Goal: Task Accomplishment & Management: Manage account settings

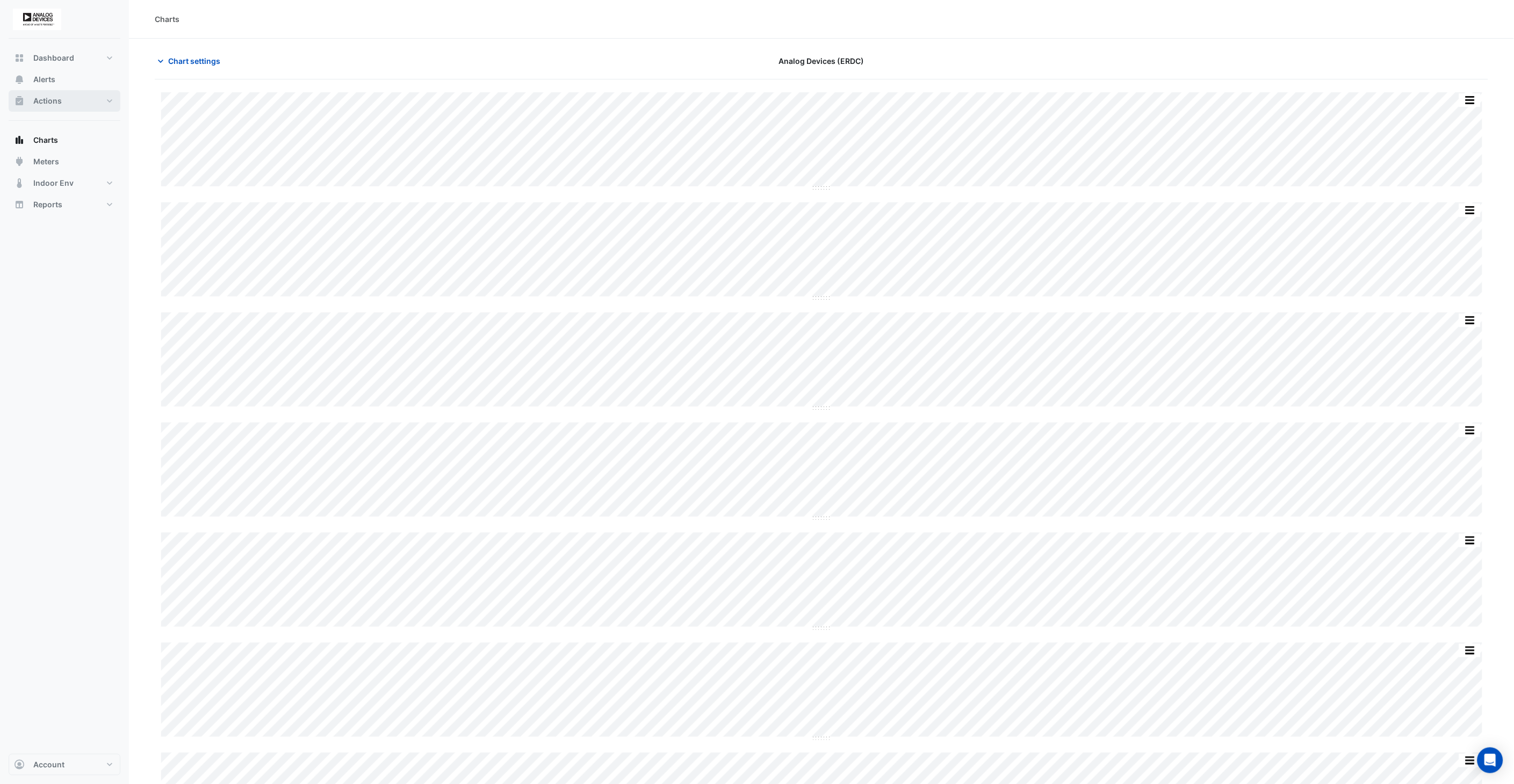
click at [71, 99] on button "Actions" at bounding box center [64, 101] width 112 height 22
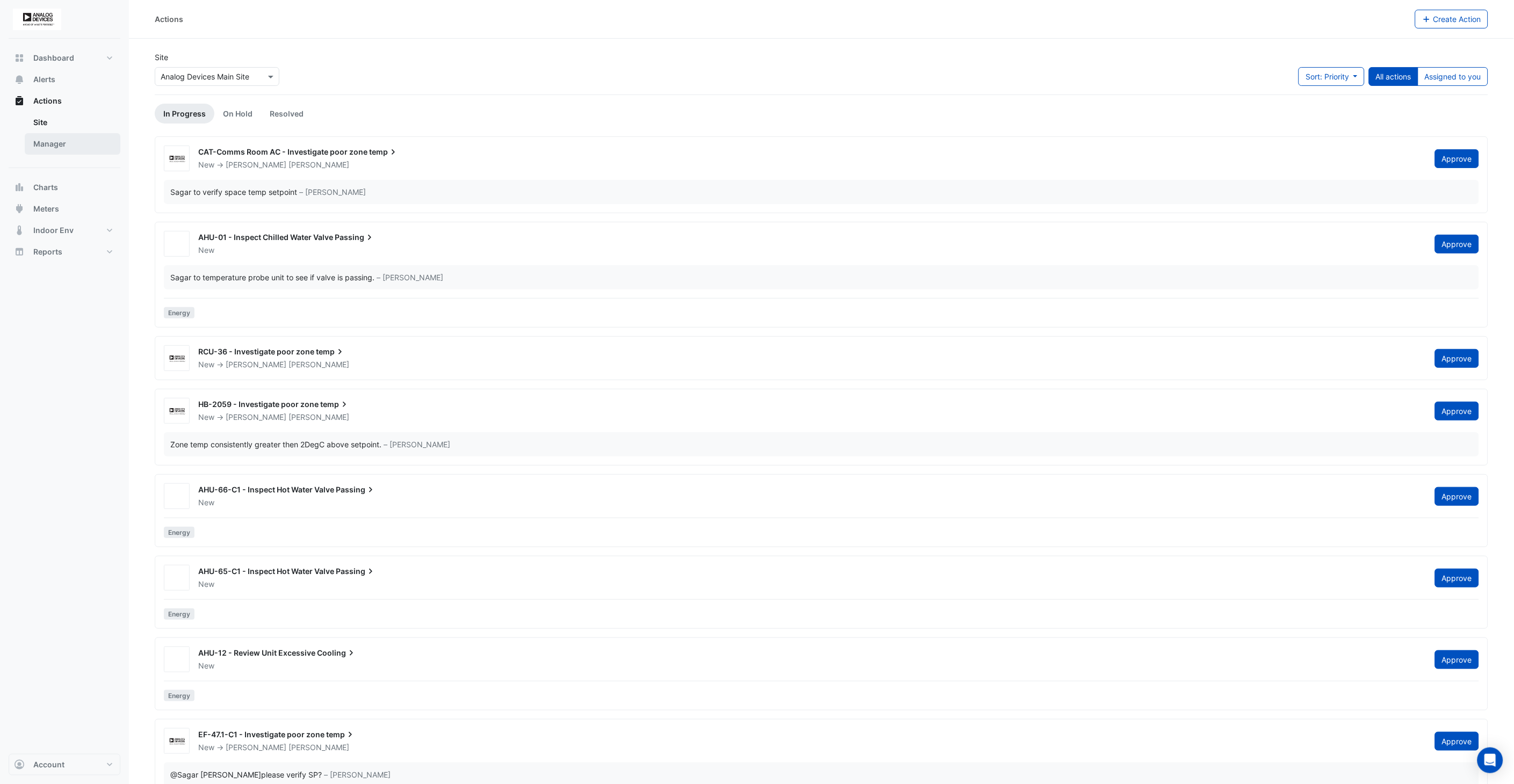
click at [61, 145] on link "Manager" at bounding box center [72, 144] width 96 height 22
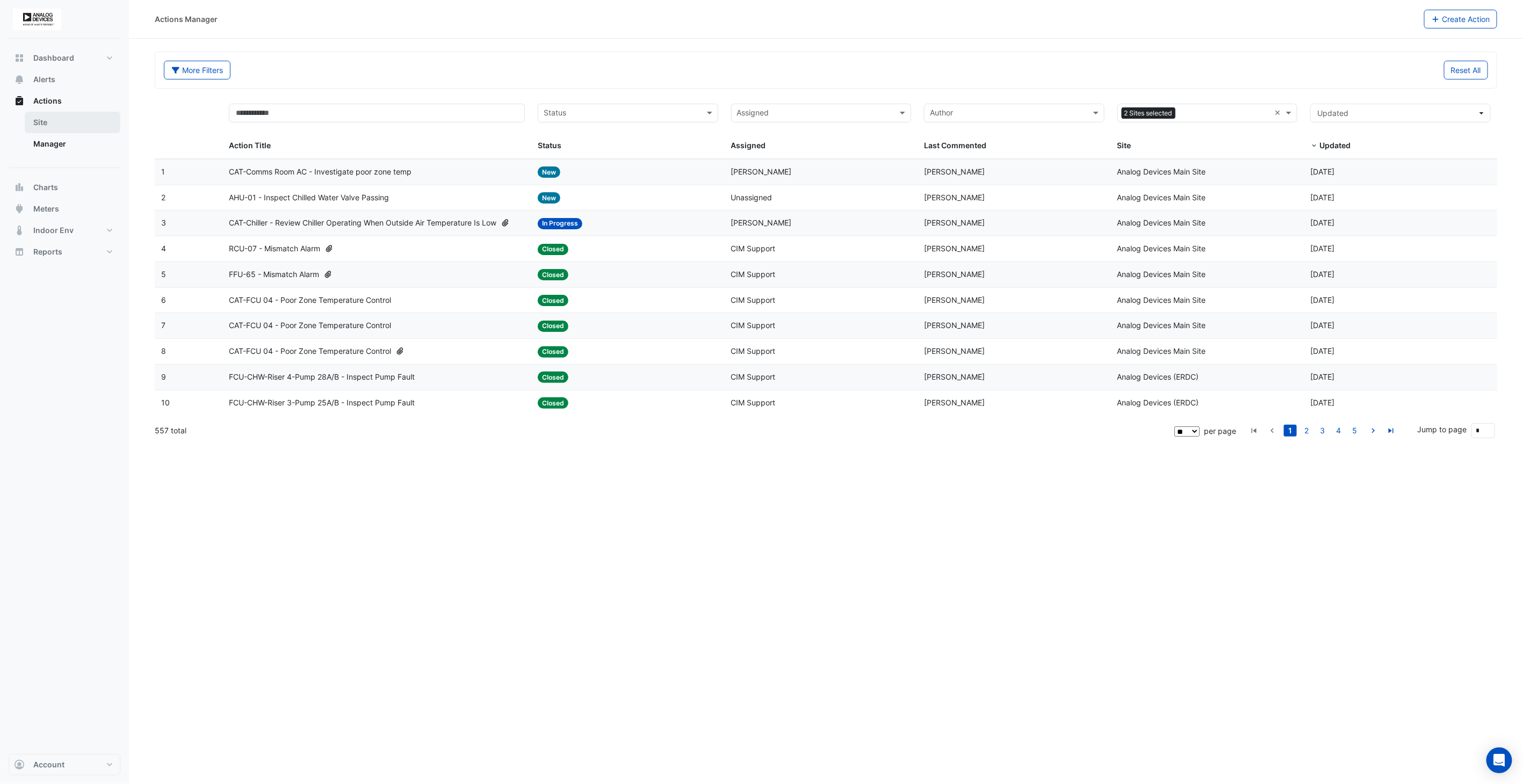
click at [64, 118] on link "Site" at bounding box center [72, 122] width 96 height 22
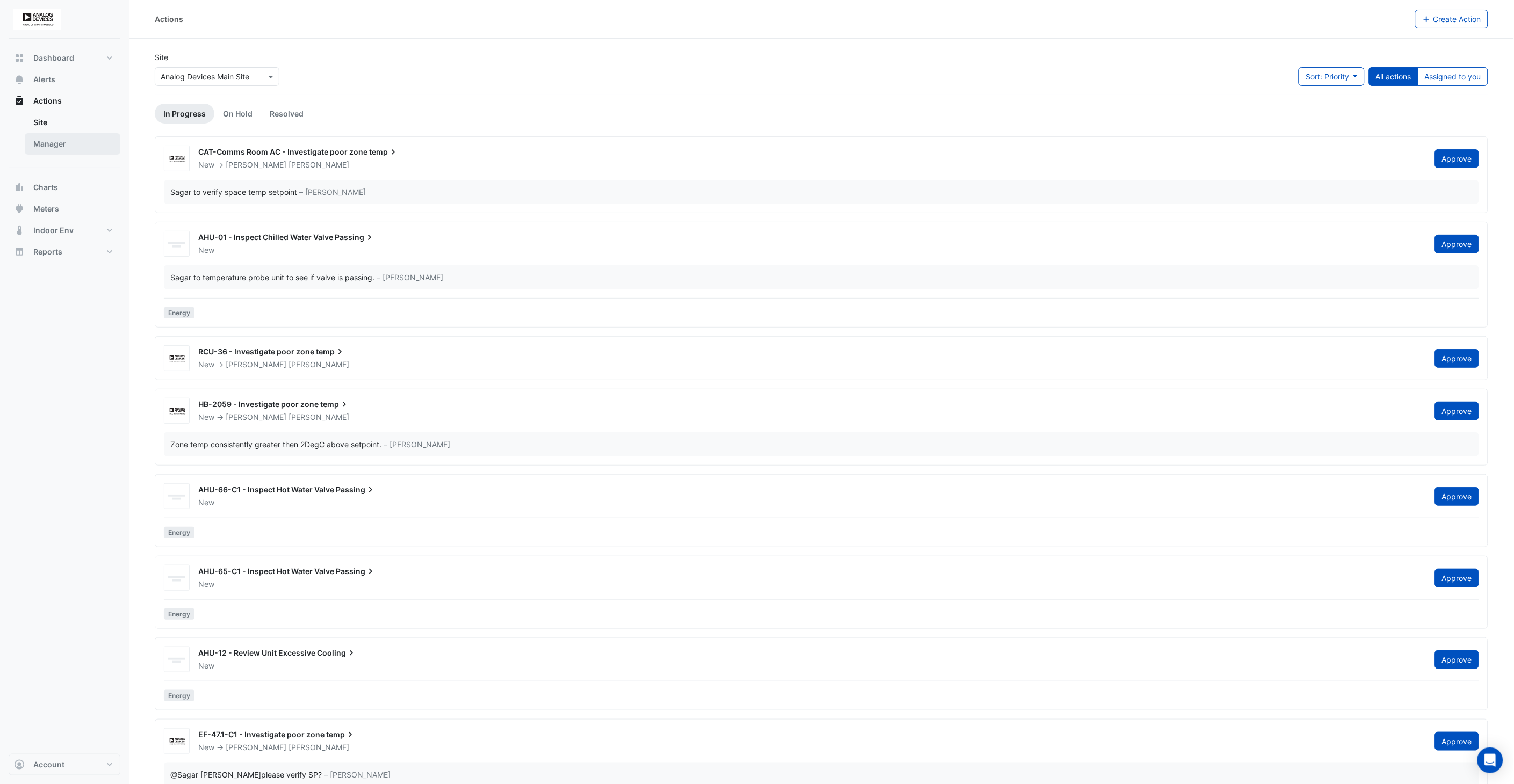
click at [62, 136] on link "Manager" at bounding box center [72, 144] width 96 height 22
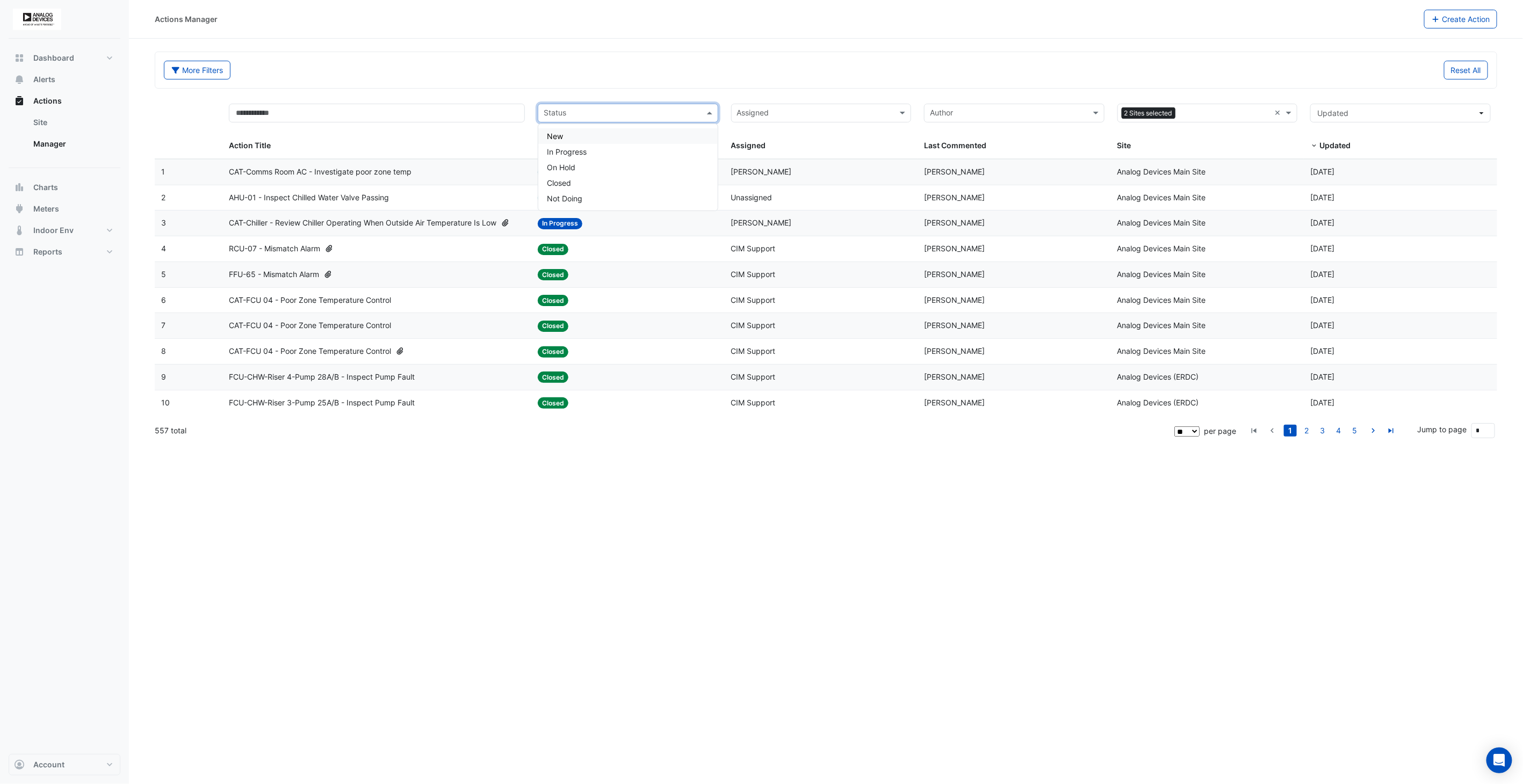
click at [620, 112] on input "text" at bounding box center [621, 114] width 156 height 12
click at [608, 151] on div "In Progress" at bounding box center [628, 152] width 179 height 16
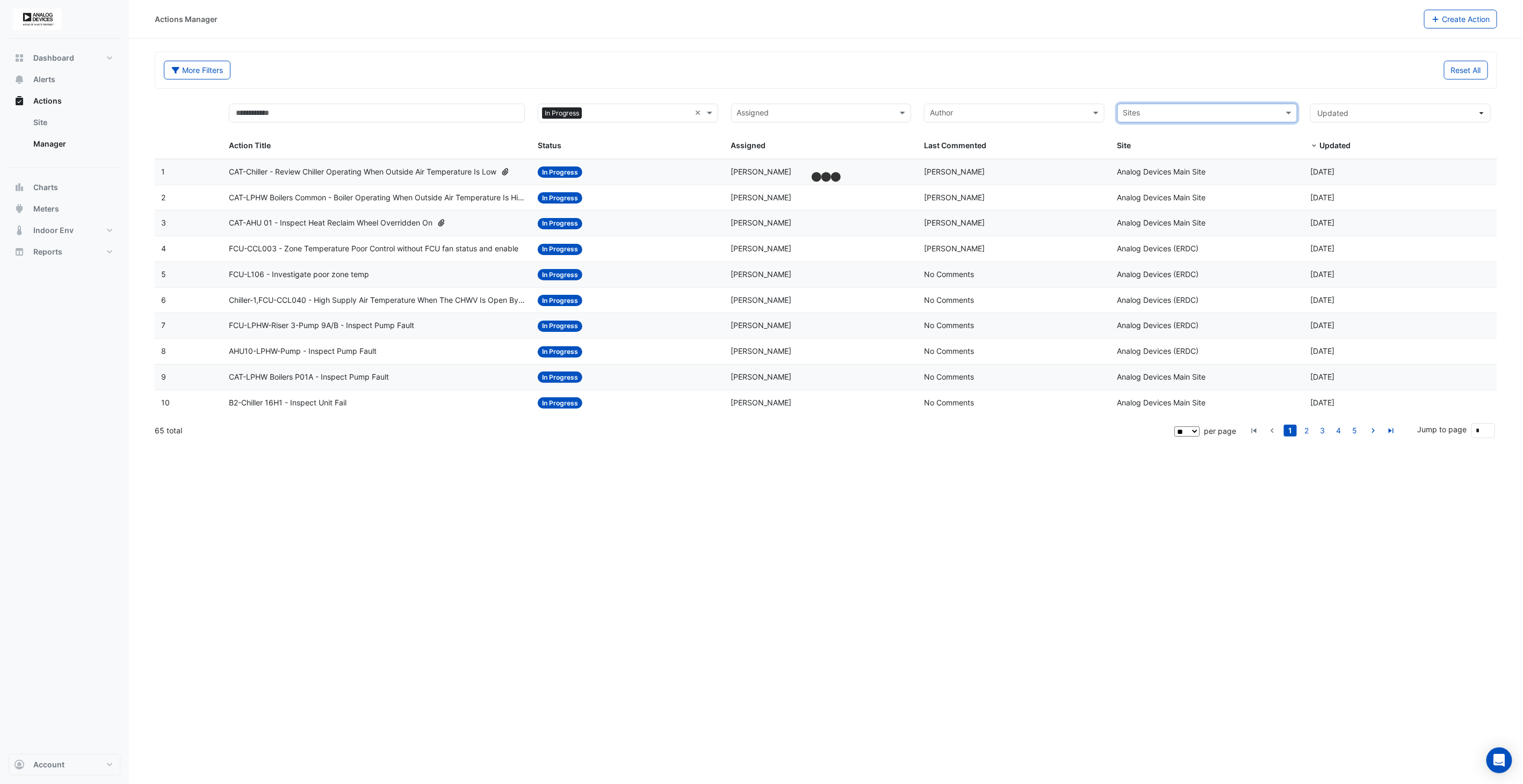
click at [1269, 114] on input "text" at bounding box center [1201, 114] width 156 height 12
click at [1202, 137] on span "Analog Devices (ERDC)" at bounding box center [1167, 136] width 81 height 9
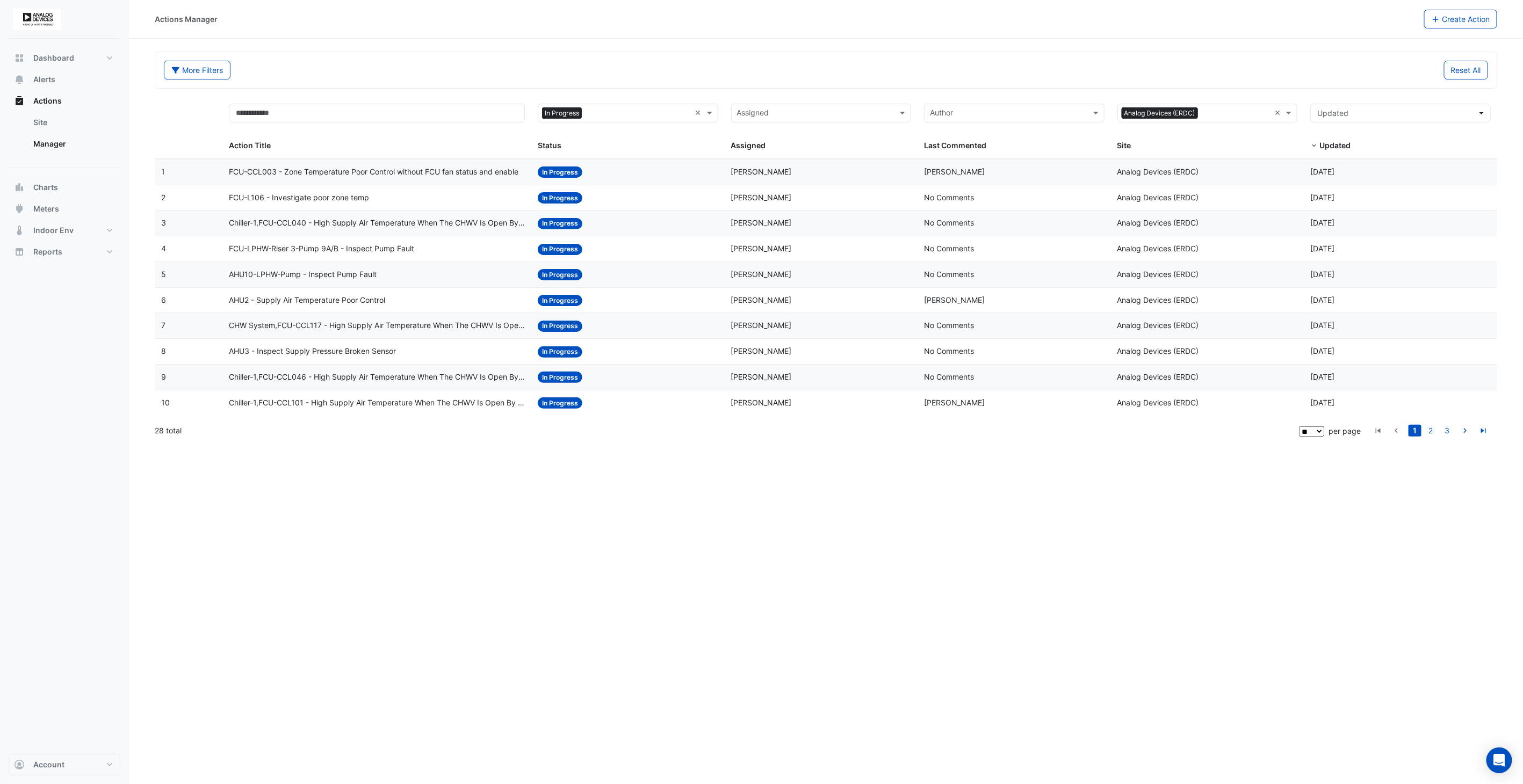
click at [647, 561] on div "Actions Manager Create Action More Filters Reset All Status × In Progress × Ass…" at bounding box center [826, 392] width 1394 height 784
click at [57, 58] on span "Dashboard" at bounding box center [53, 58] width 41 height 11
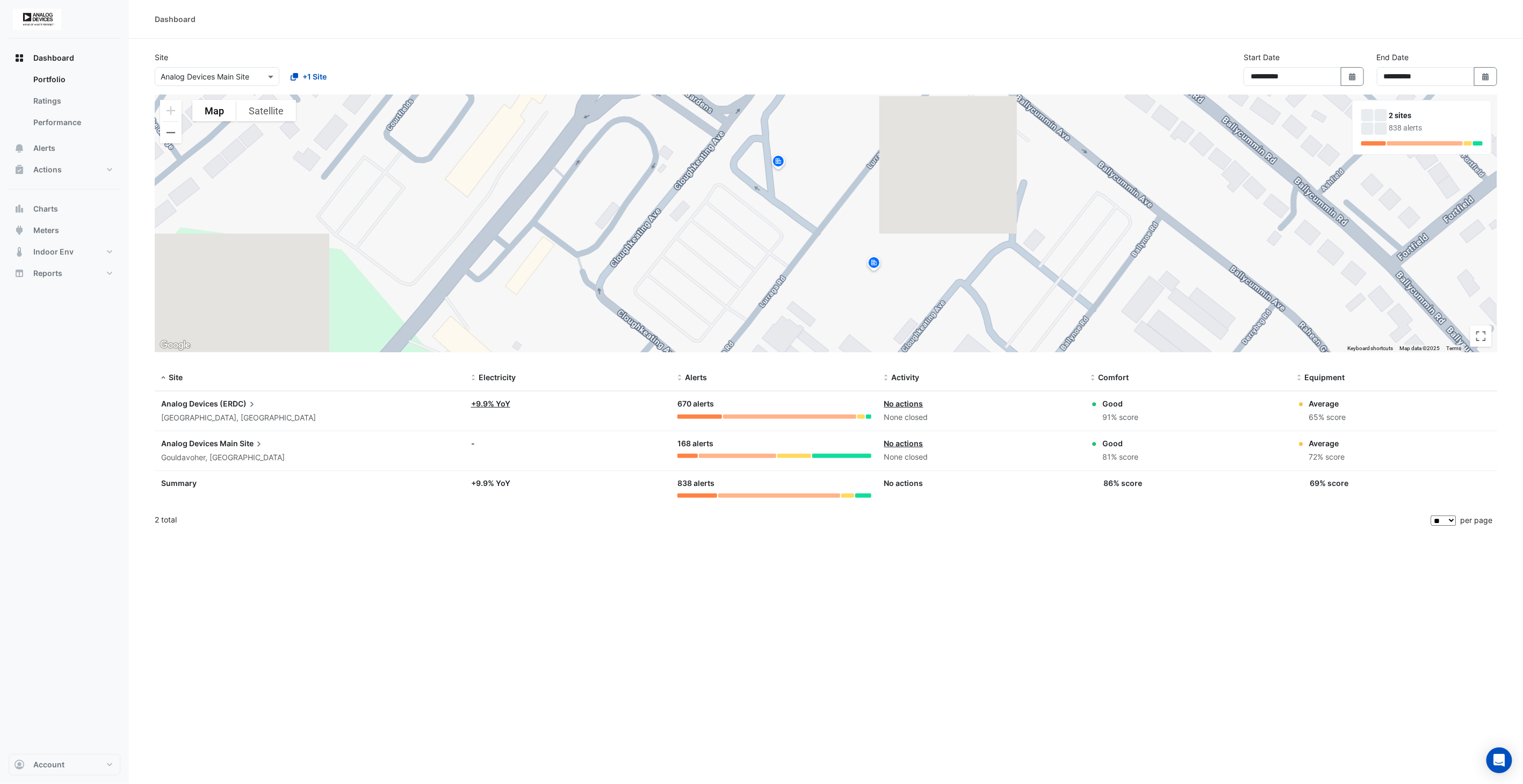
click at [223, 404] on span "(ERDC)" at bounding box center [239, 404] width 37 height 12
click at [73, 174] on button "Actions" at bounding box center [64, 170] width 112 height 22
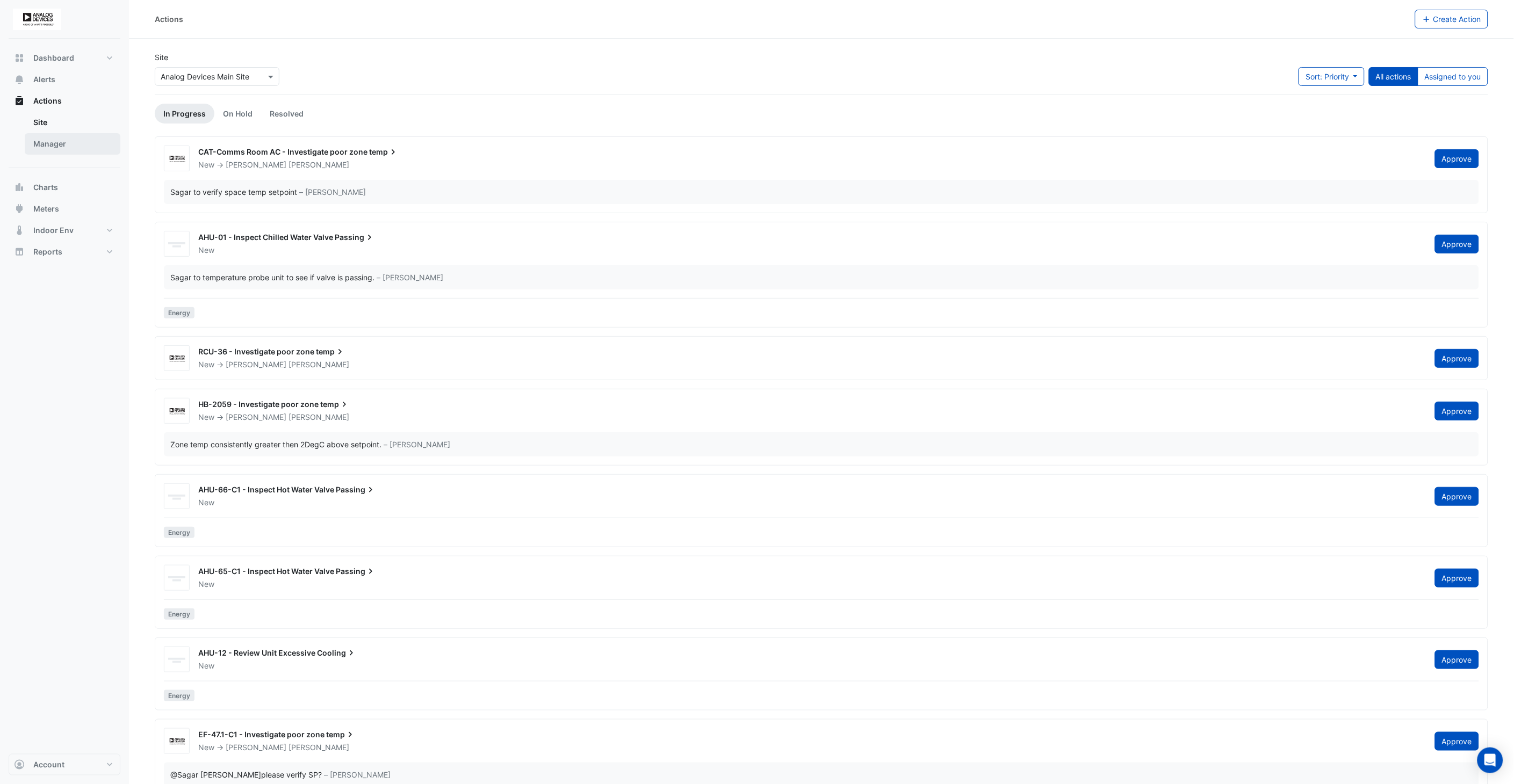
click at [54, 133] on link "Manager" at bounding box center [72, 144] width 96 height 22
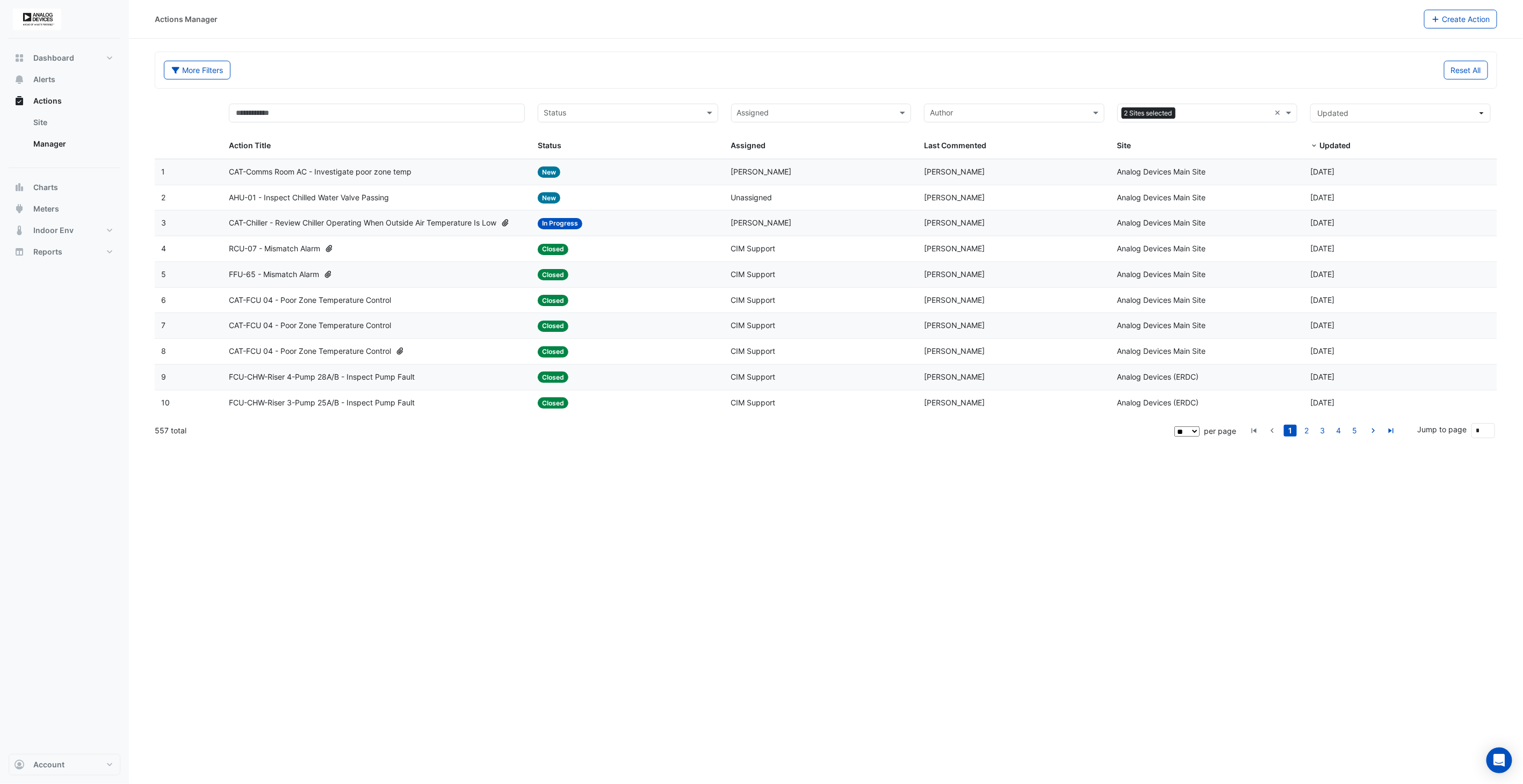
click at [693, 113] on input "text" at bounding box center [621, 114] width 156 height 12
click at [616, 154] on div "In Progress" at bounding box center [628, 152] width 179 height 16
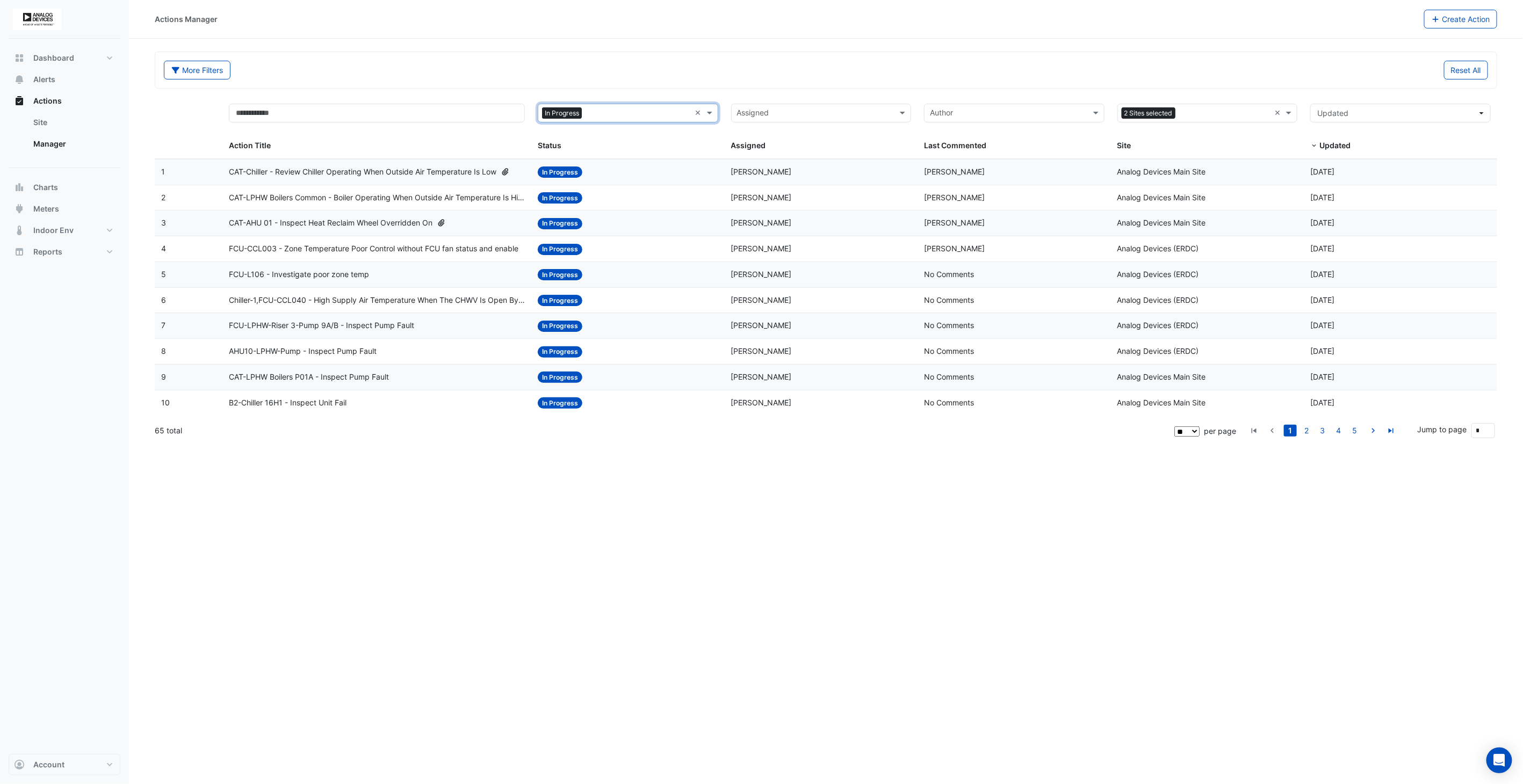
click at [370, 248] on span "FCU-CCL003 - Zone Temperature Poor Control without FCU fan status and enable" at bounding box center [373, 249] width 290 height 12
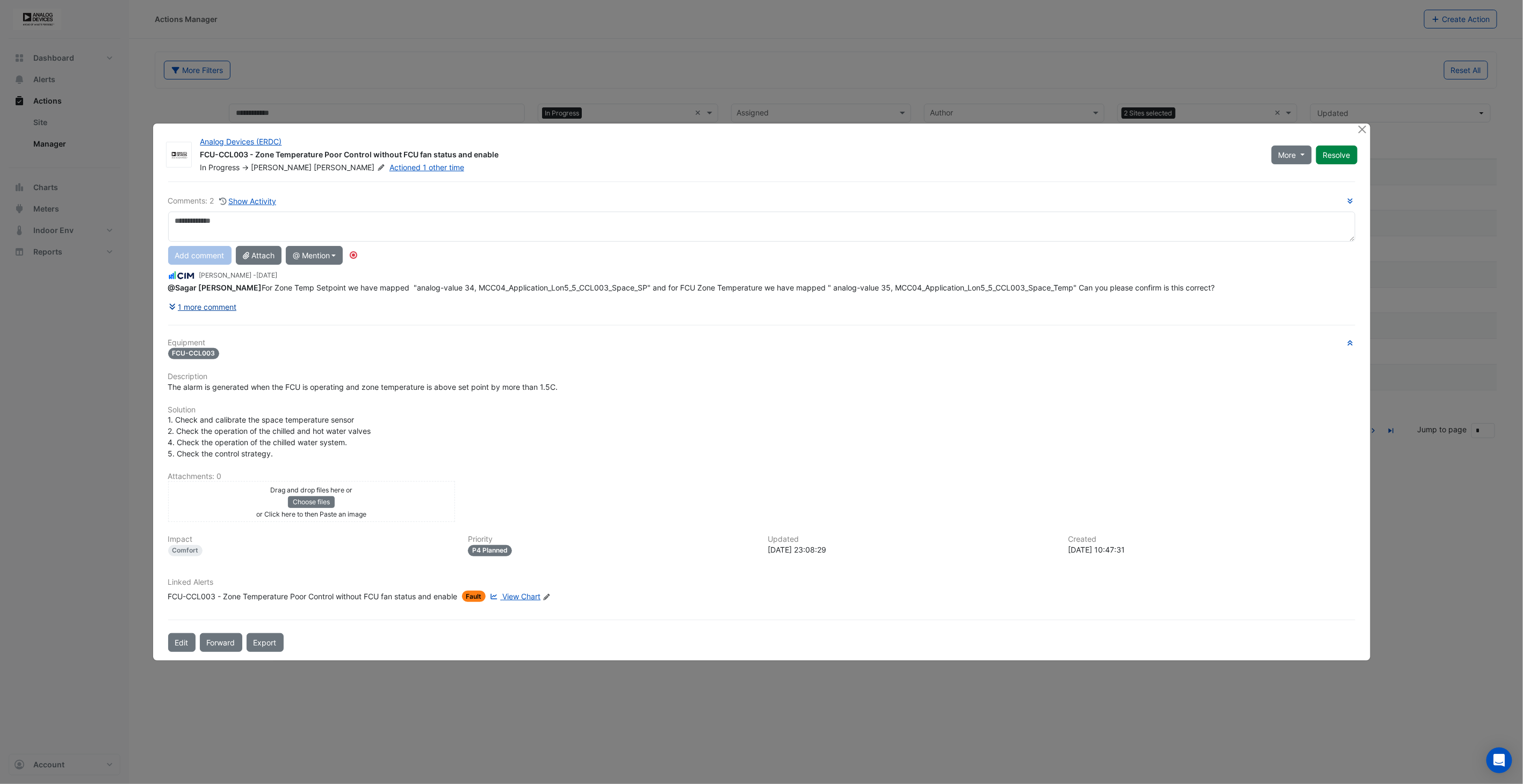
click at [223, 307] on button "1 more comment" at bounding box center [203, 307] width 69 height 19
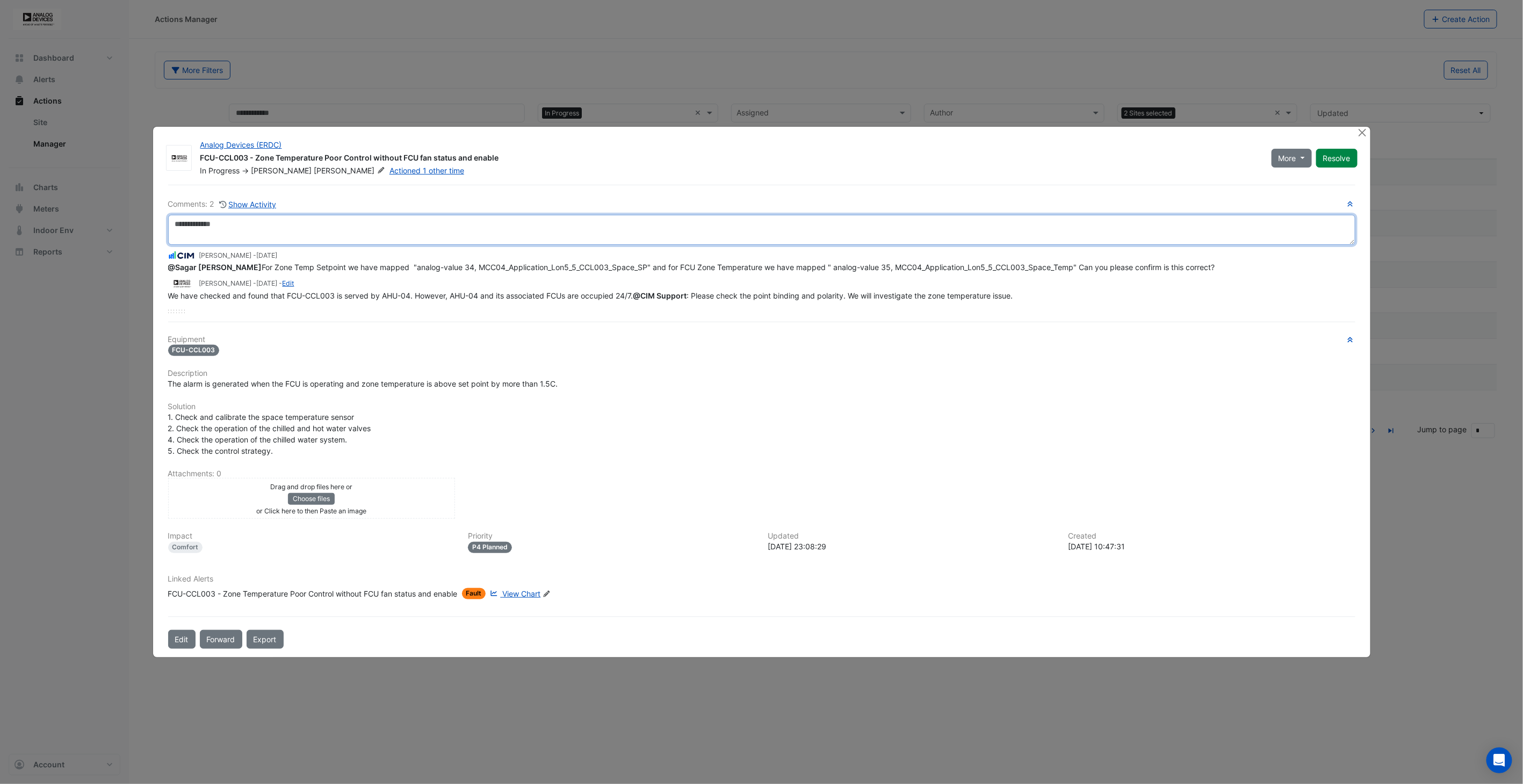
click at [254, 240] on textarea at bounding box center [761, 230] width 1187 height 30
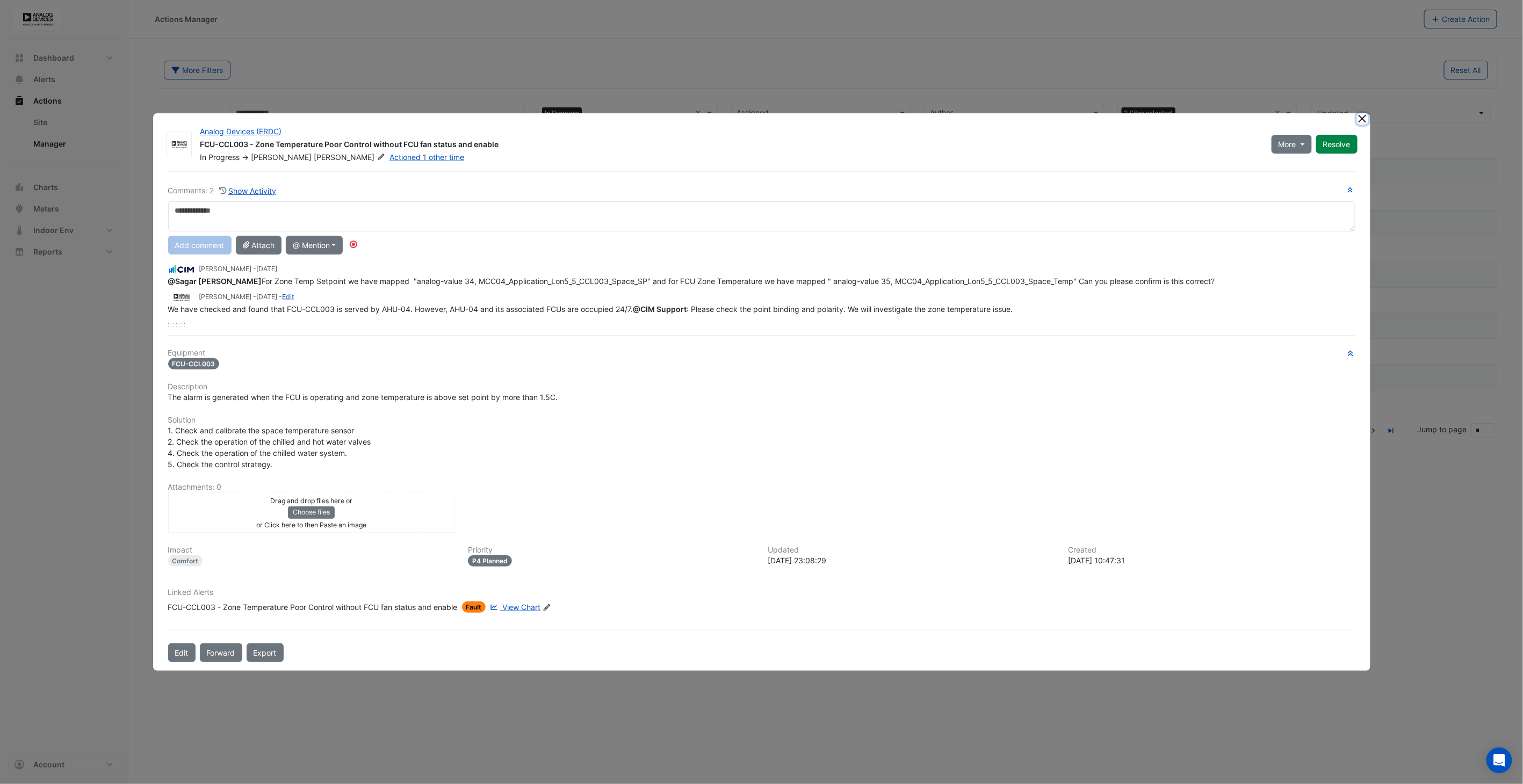
click at [1361, 120] on button "Close" at bounding box center [1362, 119] width 12 height 12
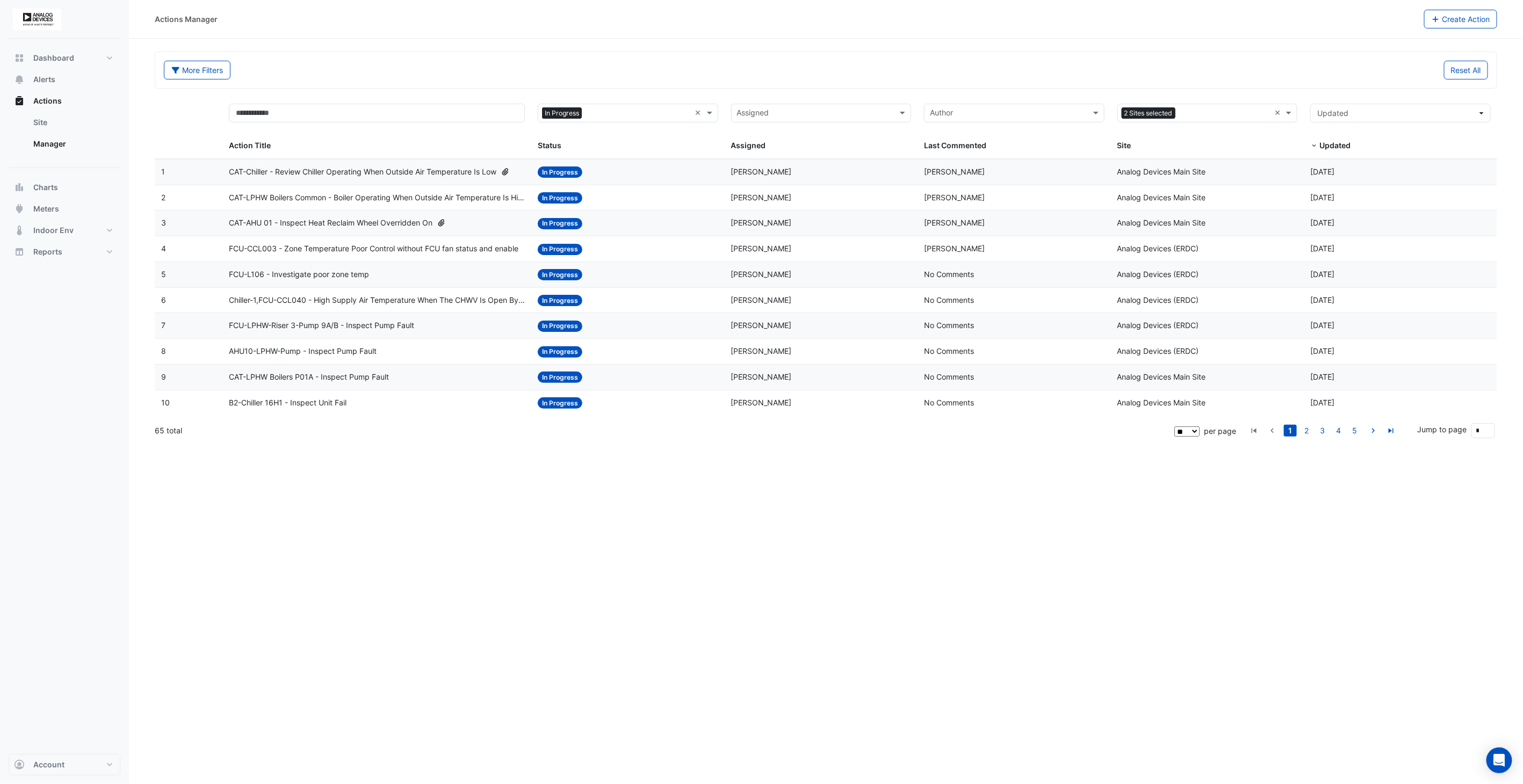
click at [296, 276] on span "FCU-L106 - Investigate poor zone temp" at bounding box center [298, 275] width 140 height 12
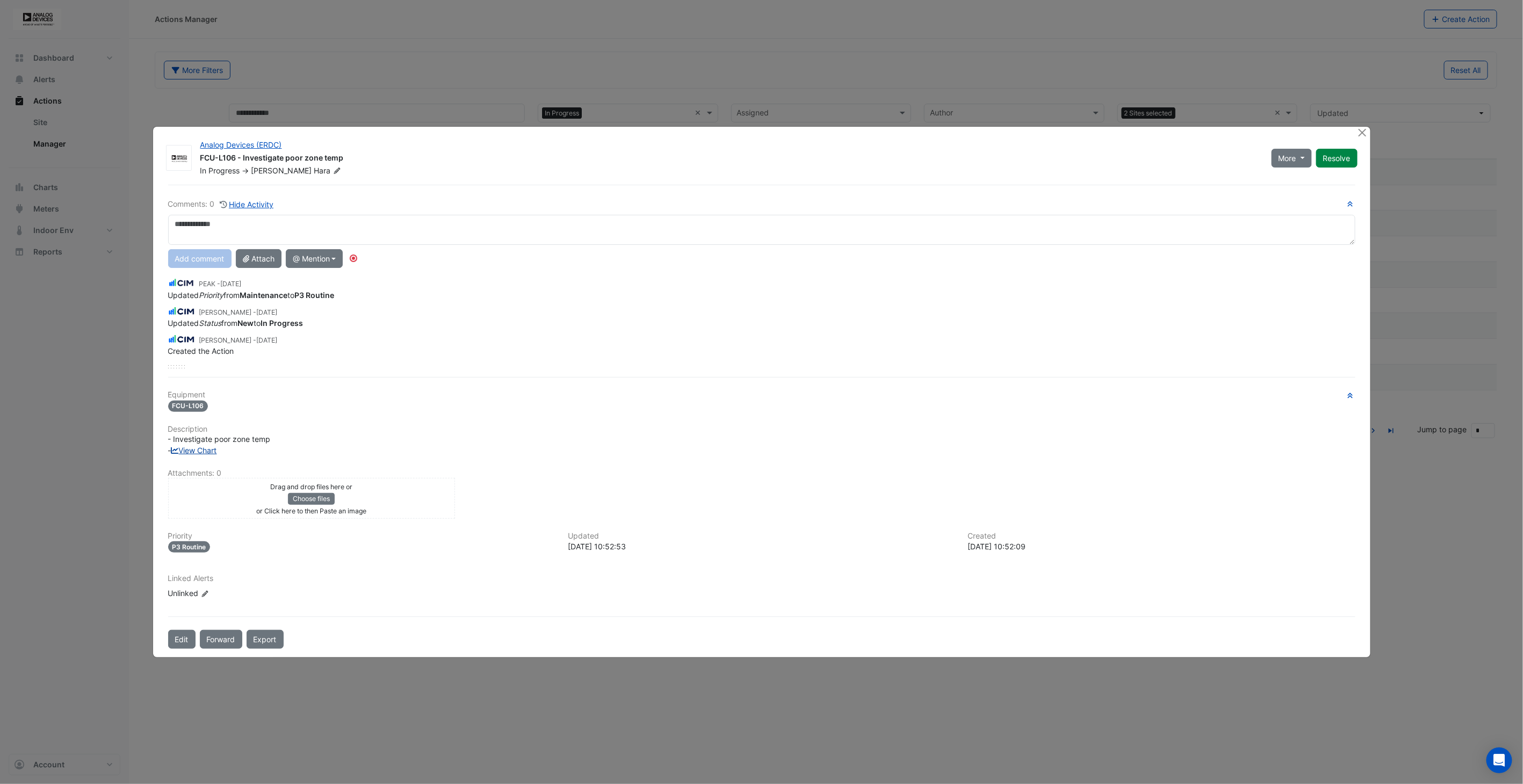
click at [195, 449] on link "View Chart" at bounding box center [194, 450] width 45 height 9
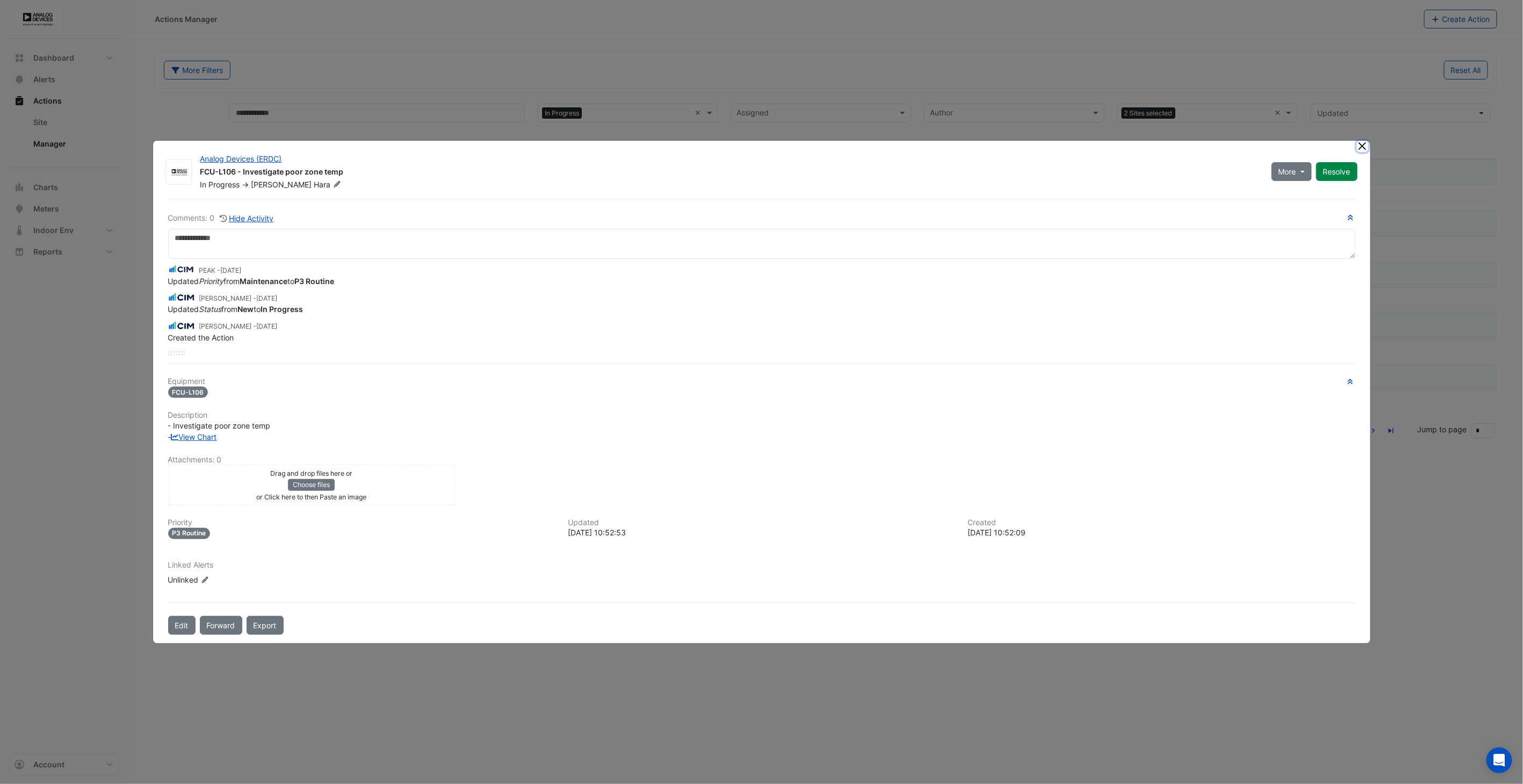
click at [1361, 151] on button "Close" at bounding box center [1362, 146] width 12 height 12
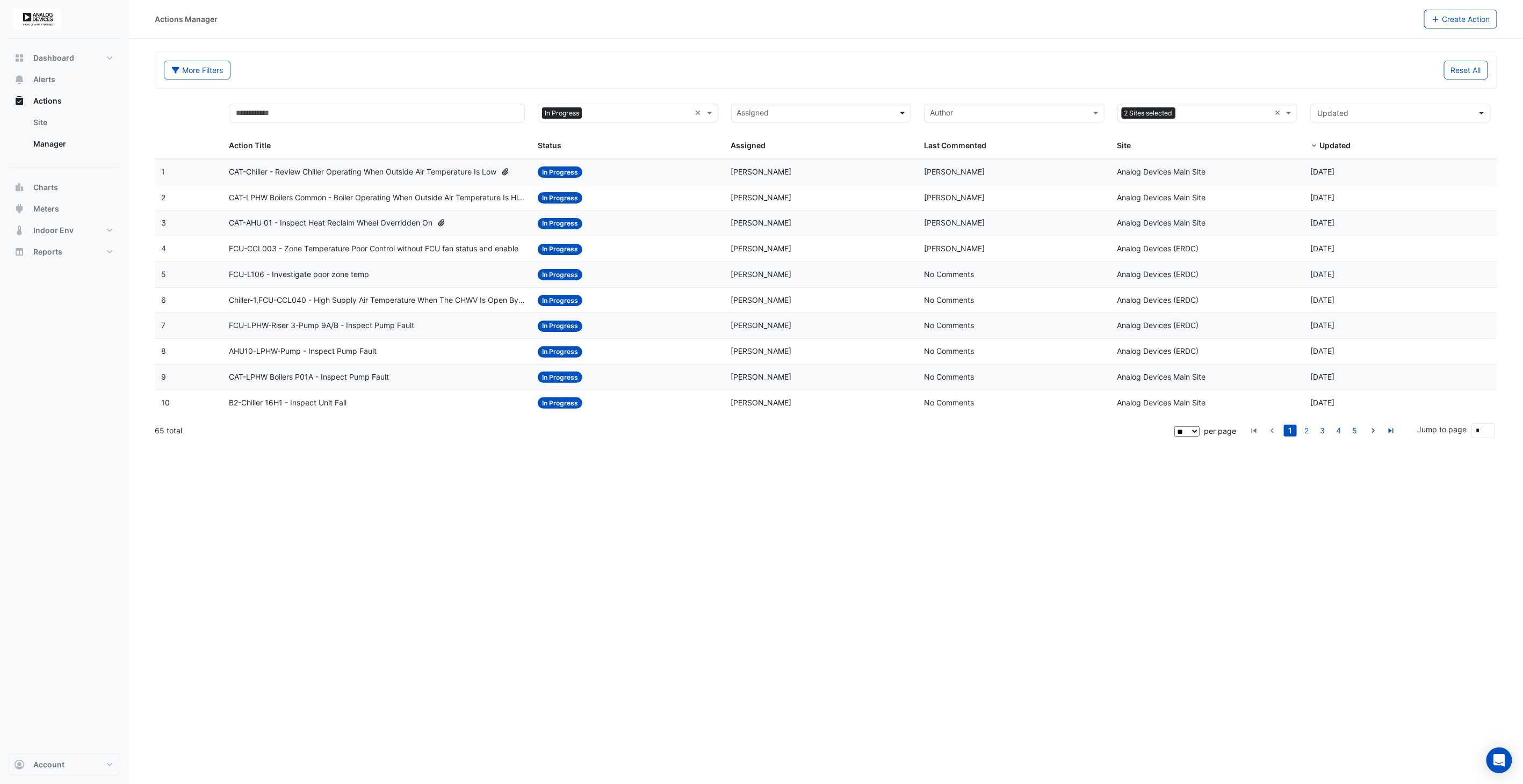
click at [900, 112] on span at bounding box center [903, 112] width 14 height 12
click at [808, 228] on span "[PERSON_NAME]" at bounding box center [779, 232] width 61 height 9
click at [390, 332] on span "AHU-64-C1 - Mismatch alarm - Using 2 enables and 1 status" at bounding box center [334, 325] width 212 height 12
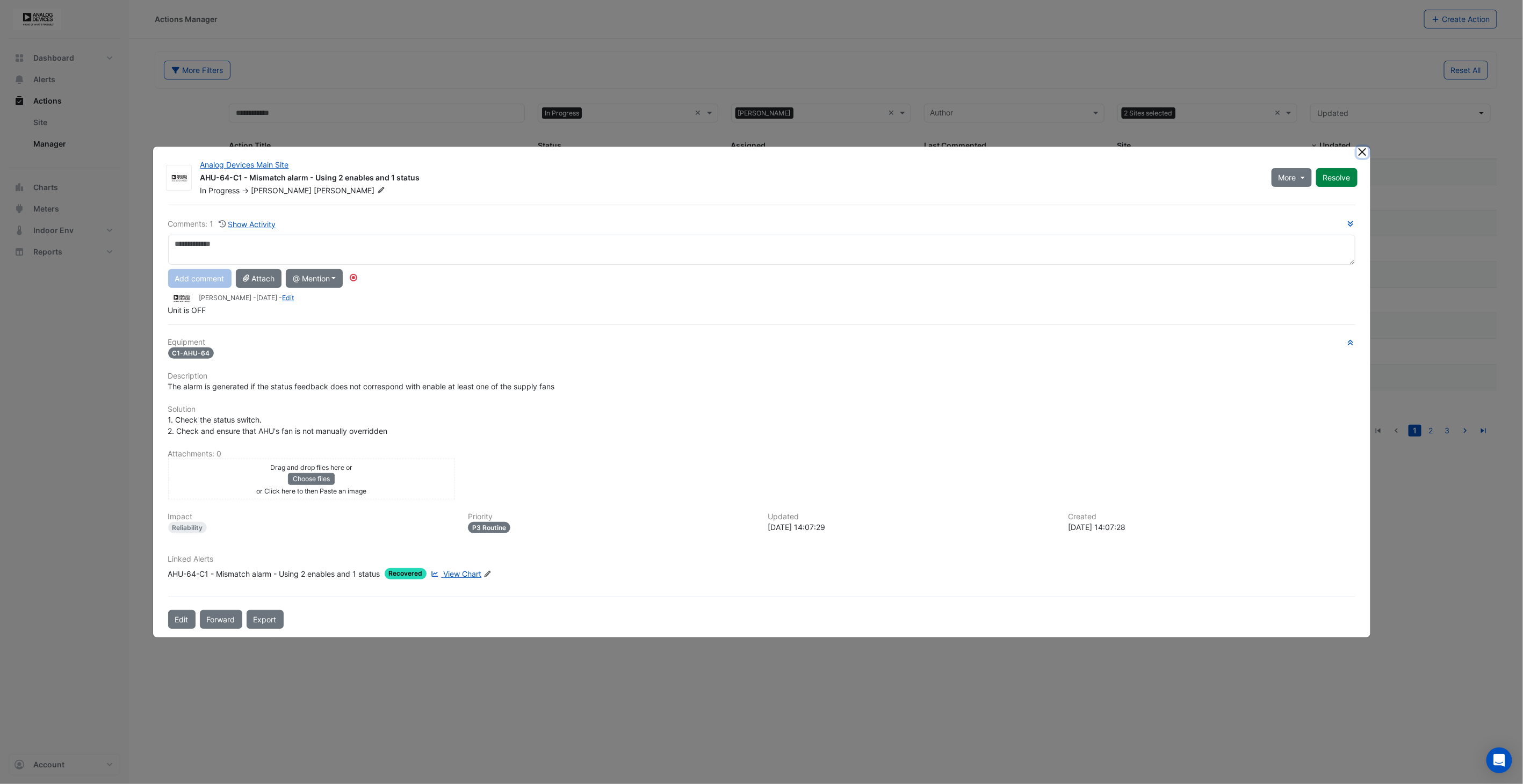
click at [1362, 152] on button "Close" at bounding box center [1362, 152] width 12 height 12
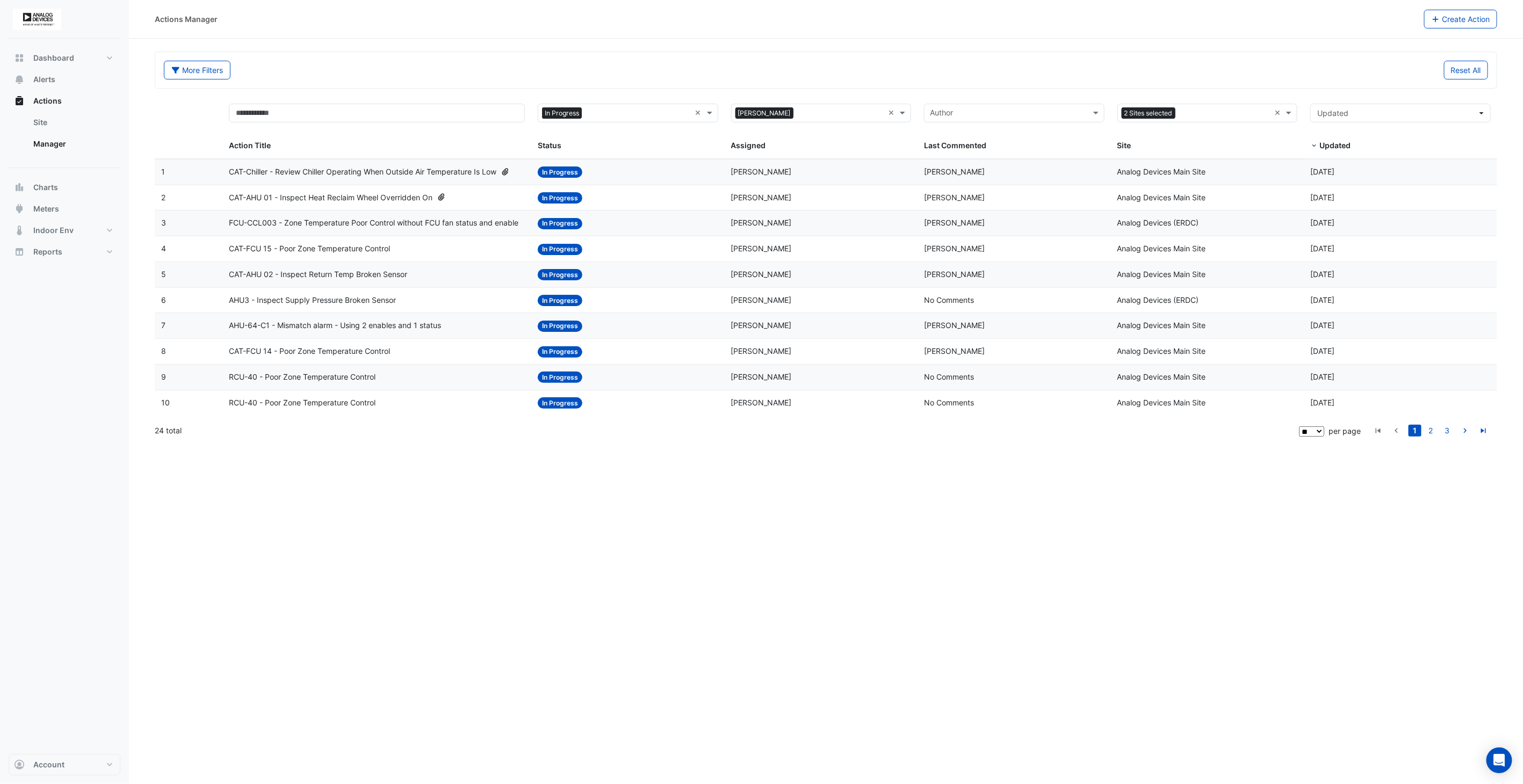
click at [324, 405] on span "RCU-40 - Poor Zone Temperature Control" at bounding box center [301, 403] width 146 height 12
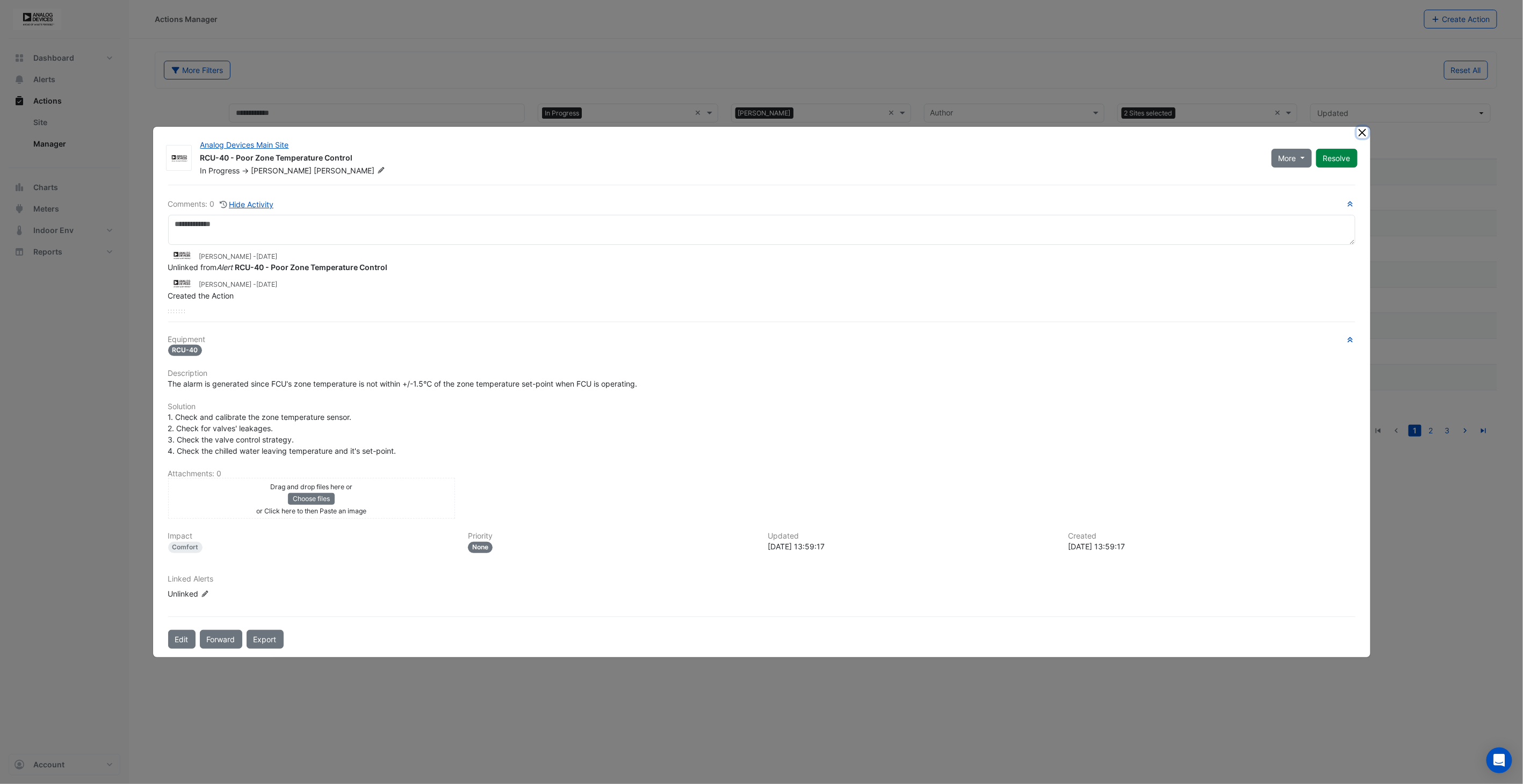
click at [1362, 133] on button "Close" at bounding box center [1362, 133] width 12 height 12
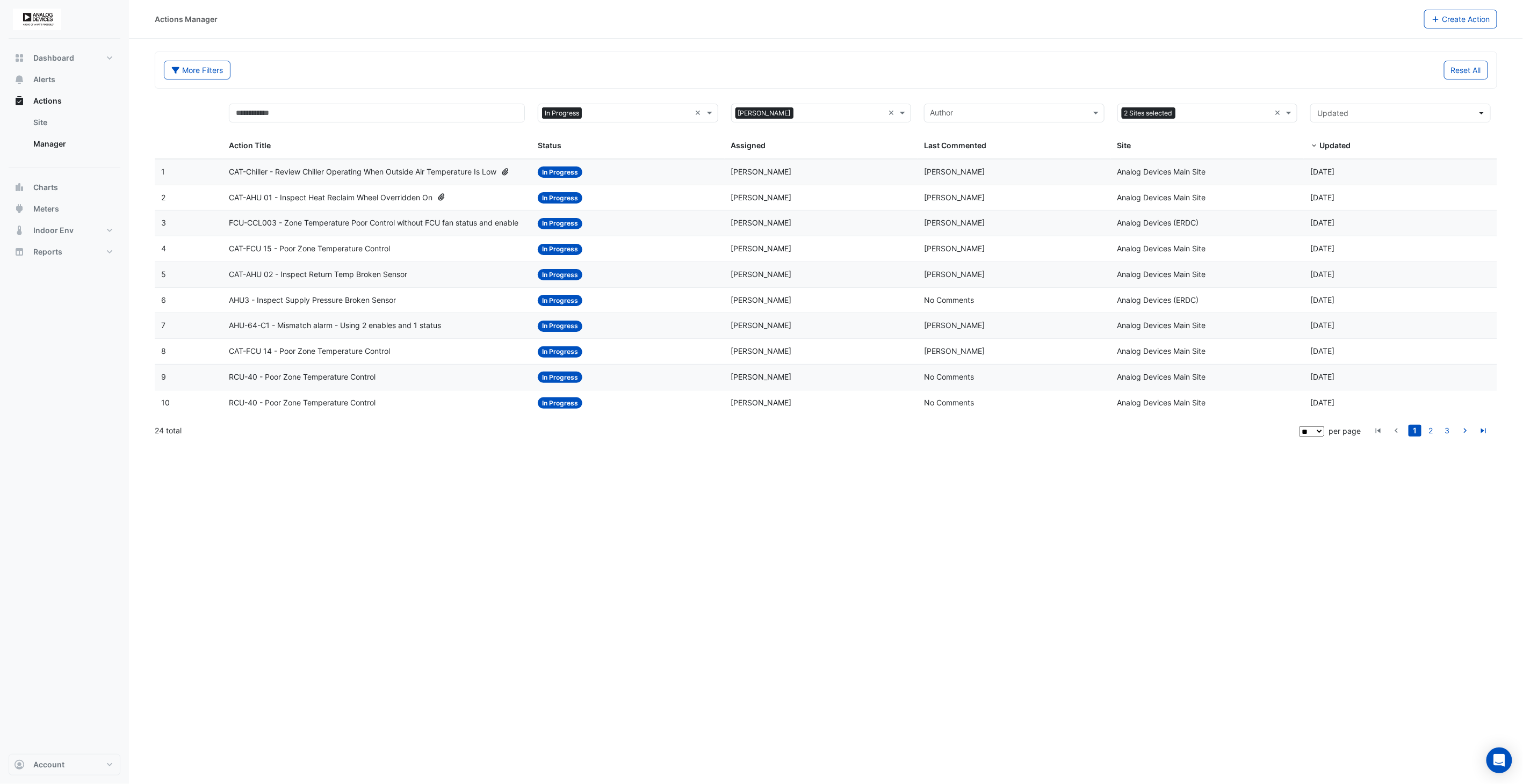
click at [324, 355] on span "CAT-FCU 14 - Poor Zone Temperature Control" at bounding box center [309, 351] width 161 height 12
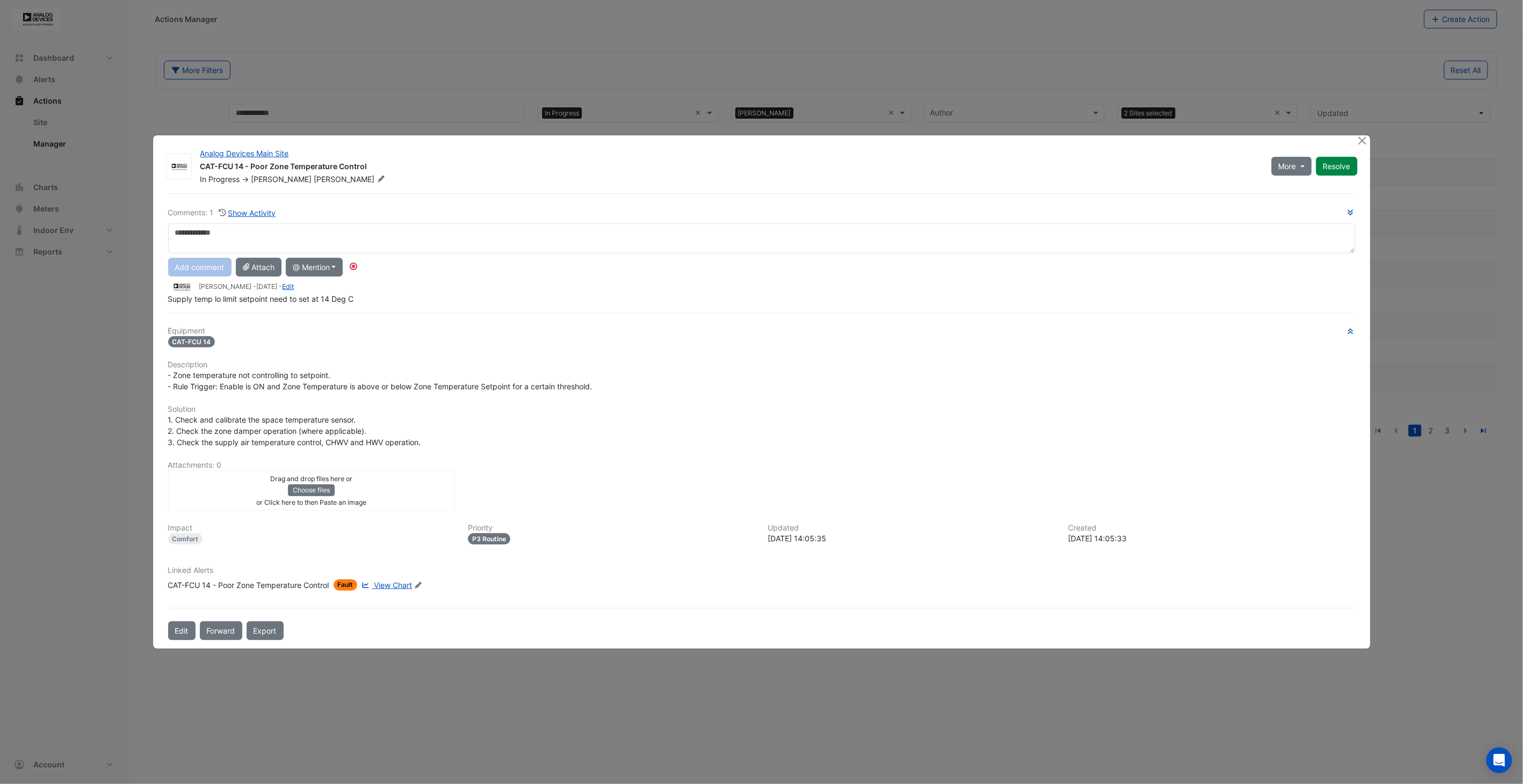
click at [400, 587] on span "View Chart" at bounding box center [393, 585] width 38 height 9
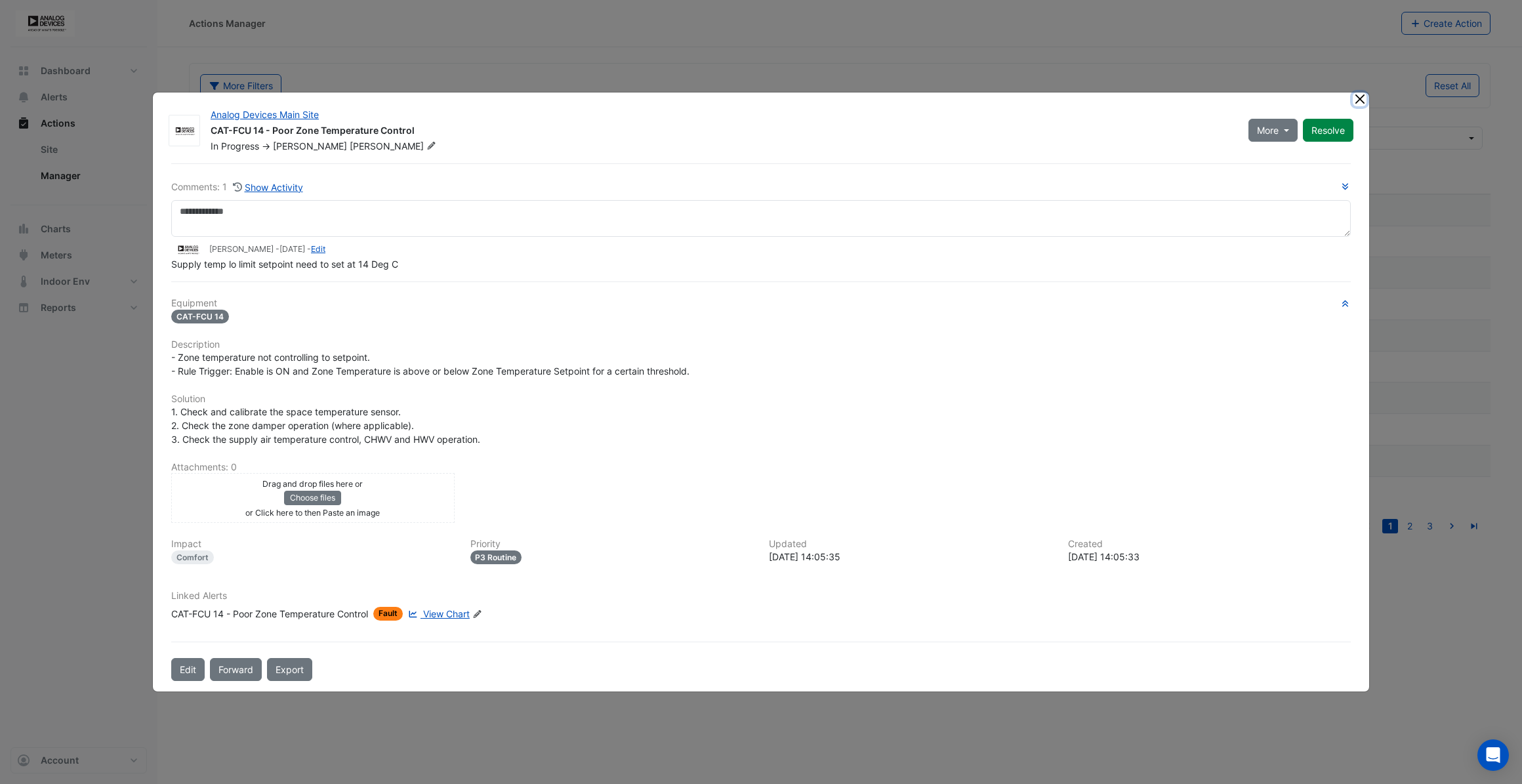
click at [1358, 100] on button "Close" at bounding box center [1360, 99] width 14 height 14
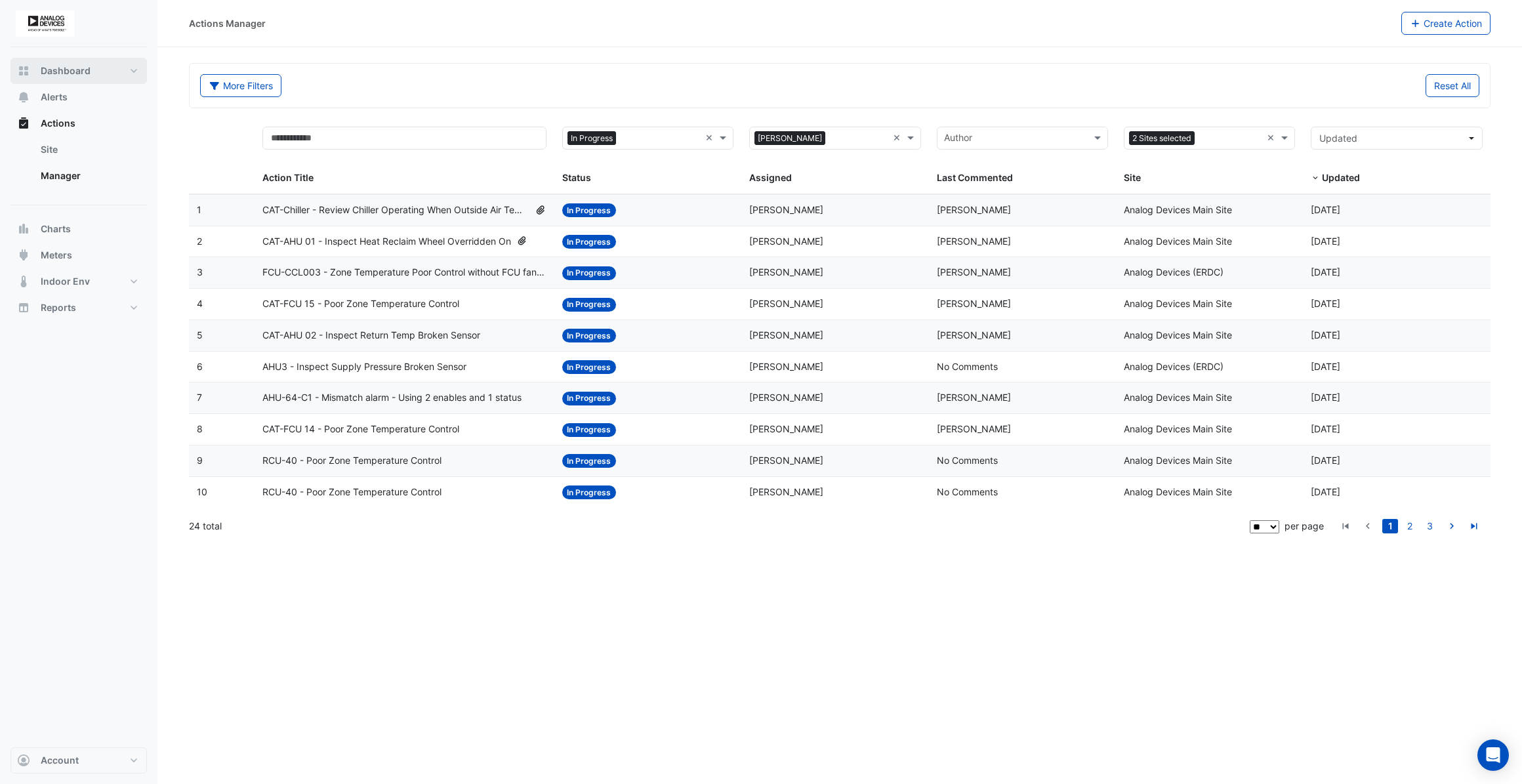
click at [48, 70] on span "Dashboard" at bounding box center [65, 70] width 50 height 13
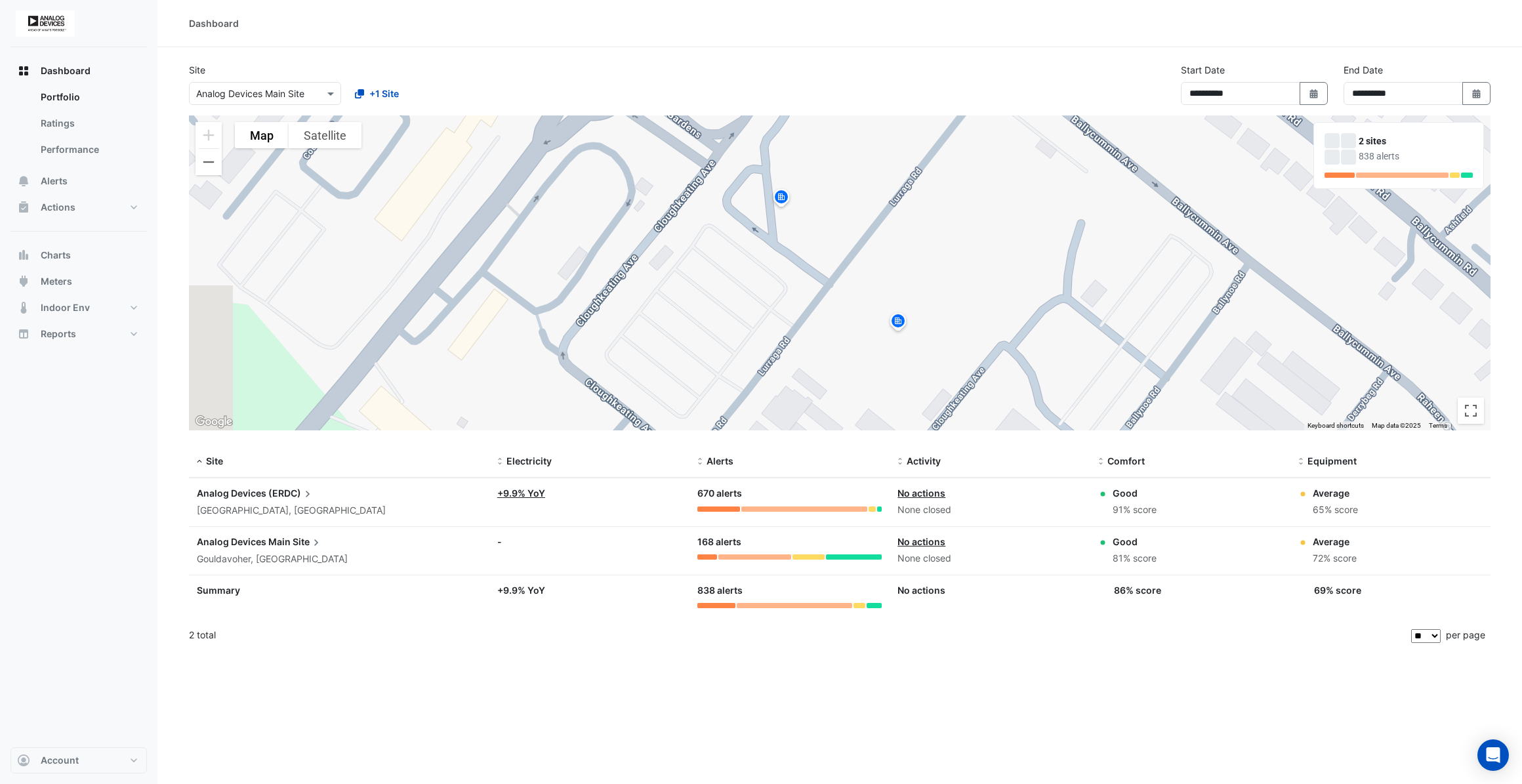
click at [259, 538] on span "Analog Devices Main" at bounding box center [244, 541] width 94 height 11
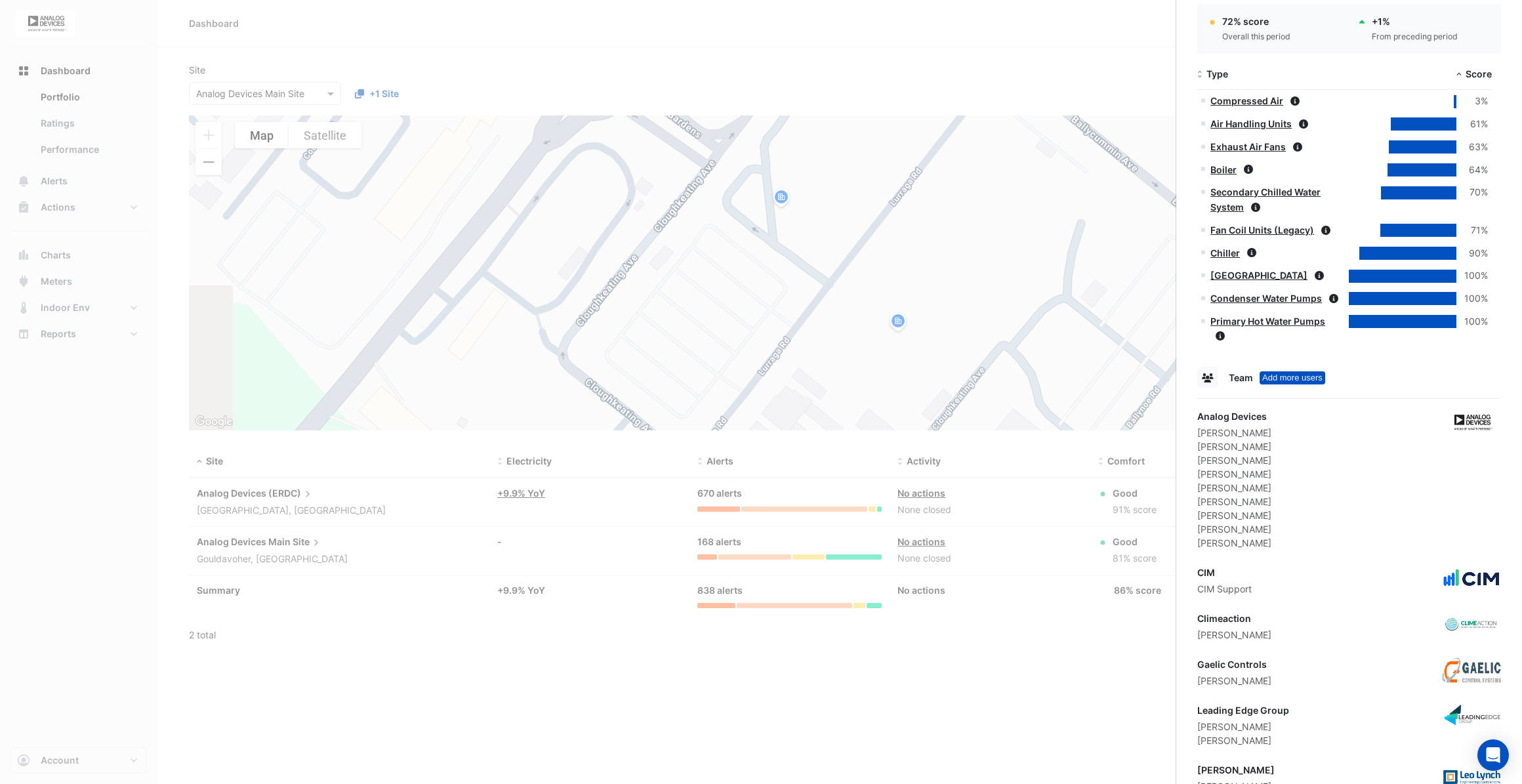
scroll to position [656, 0]
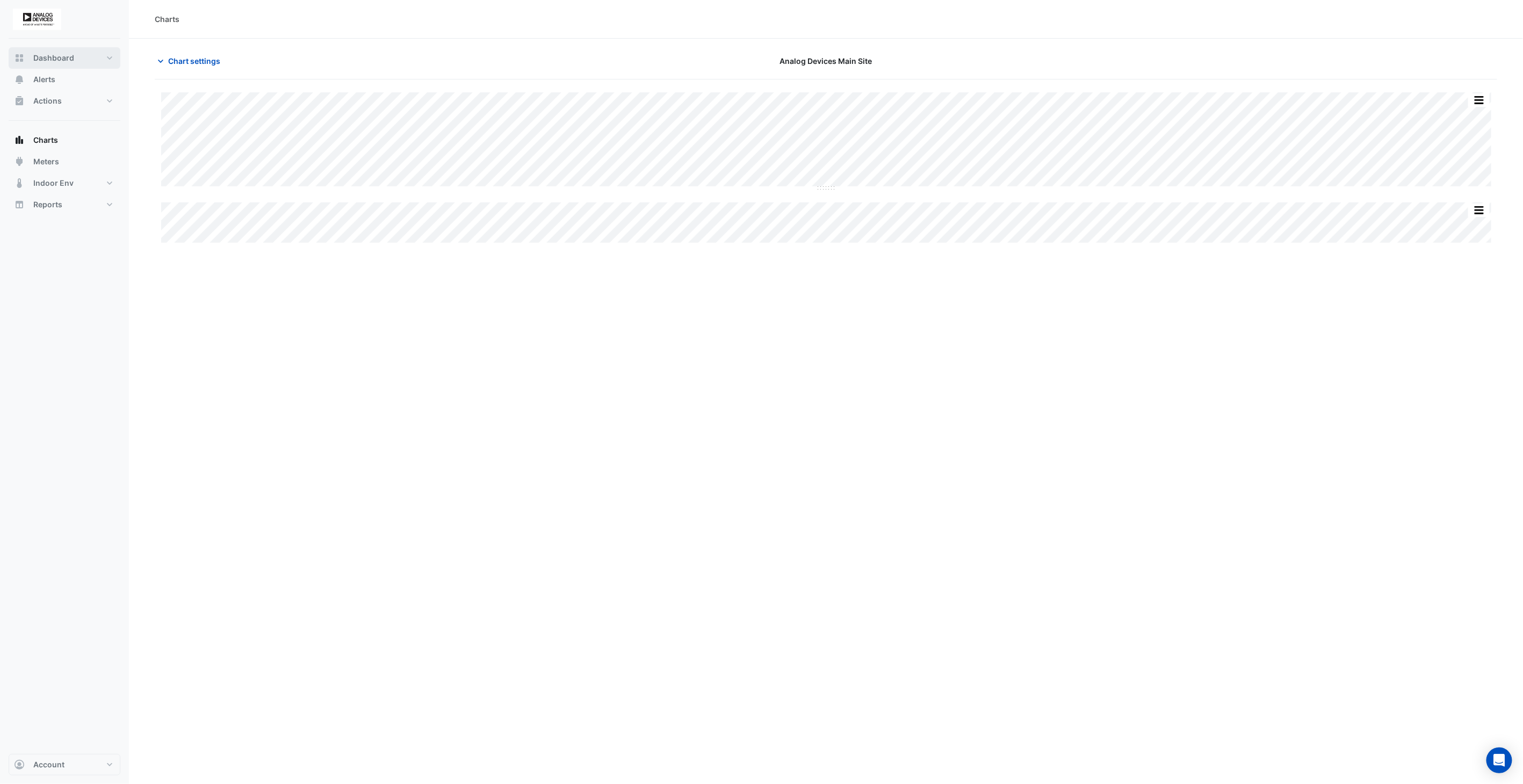
click at [59, 62] on span "Dashboard" at bounding box center [53, 58] width 41 height 11
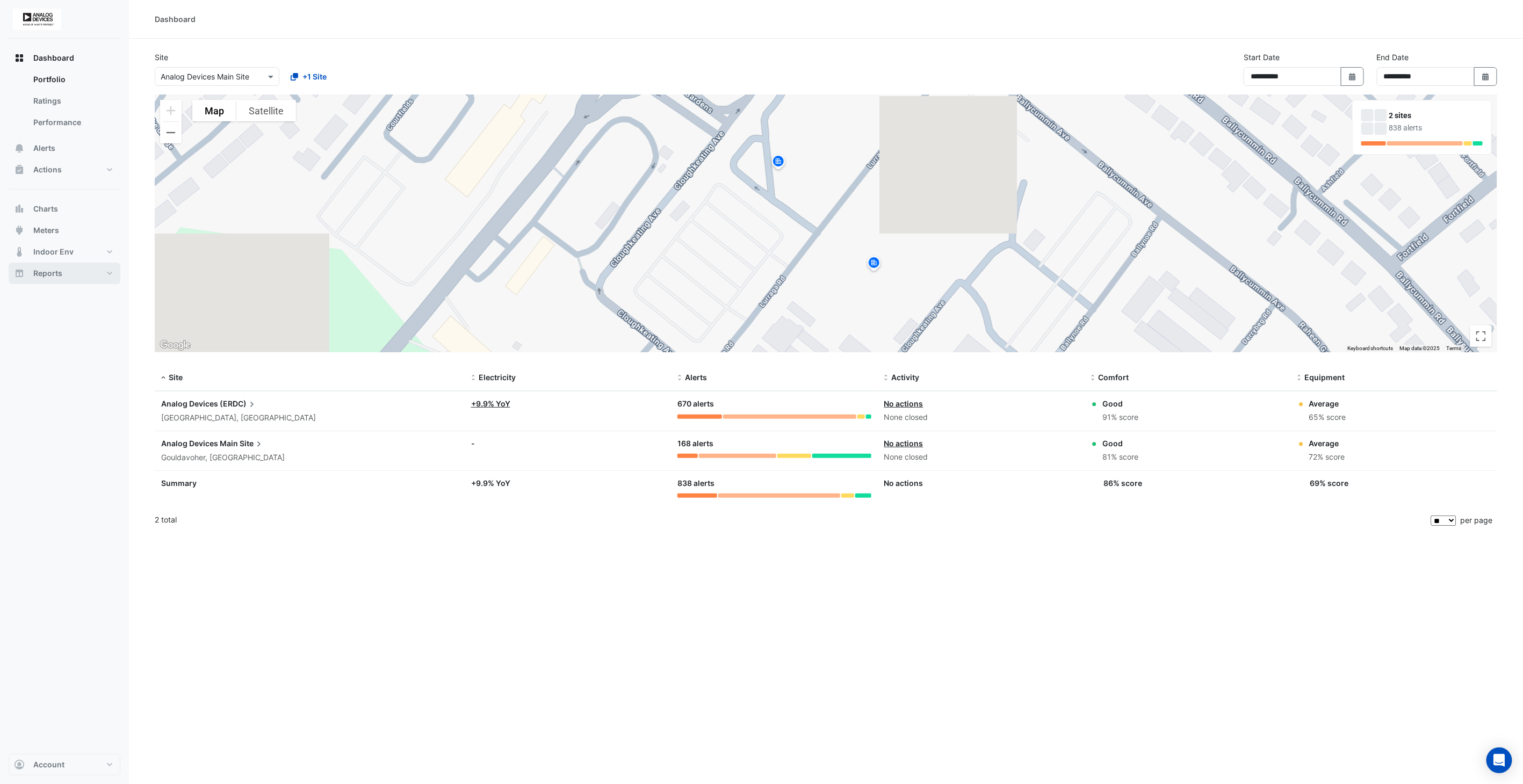
click at [65, 275] on button "Reports" at bounding box center [64, 273] width 112 height 22
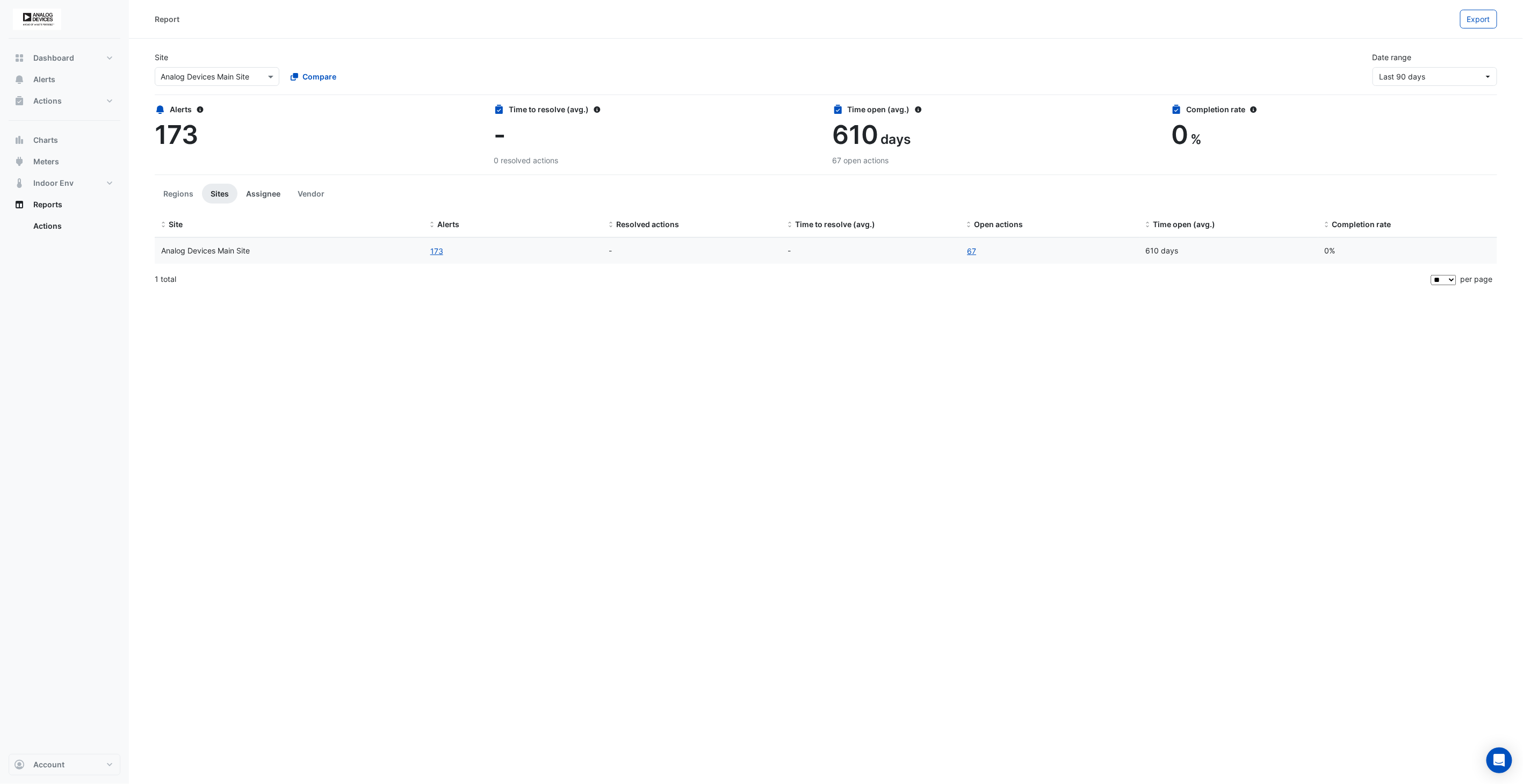
click at [254, 197] on button "Assignee" at bounding box center [263, 194] width 52 height 20
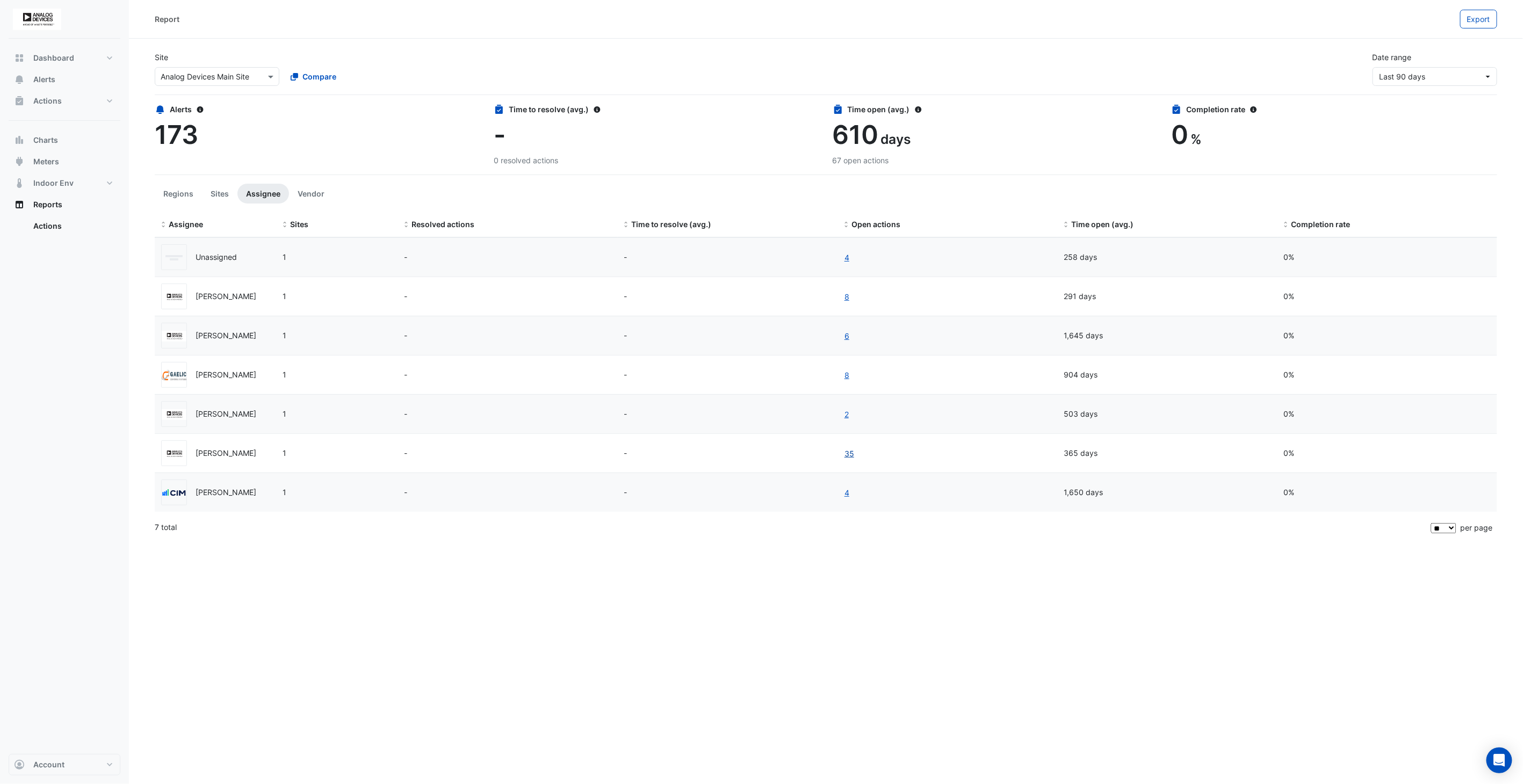
click at [848, 451] on link "35" at bounding box center [849, 453] width 11 height 12
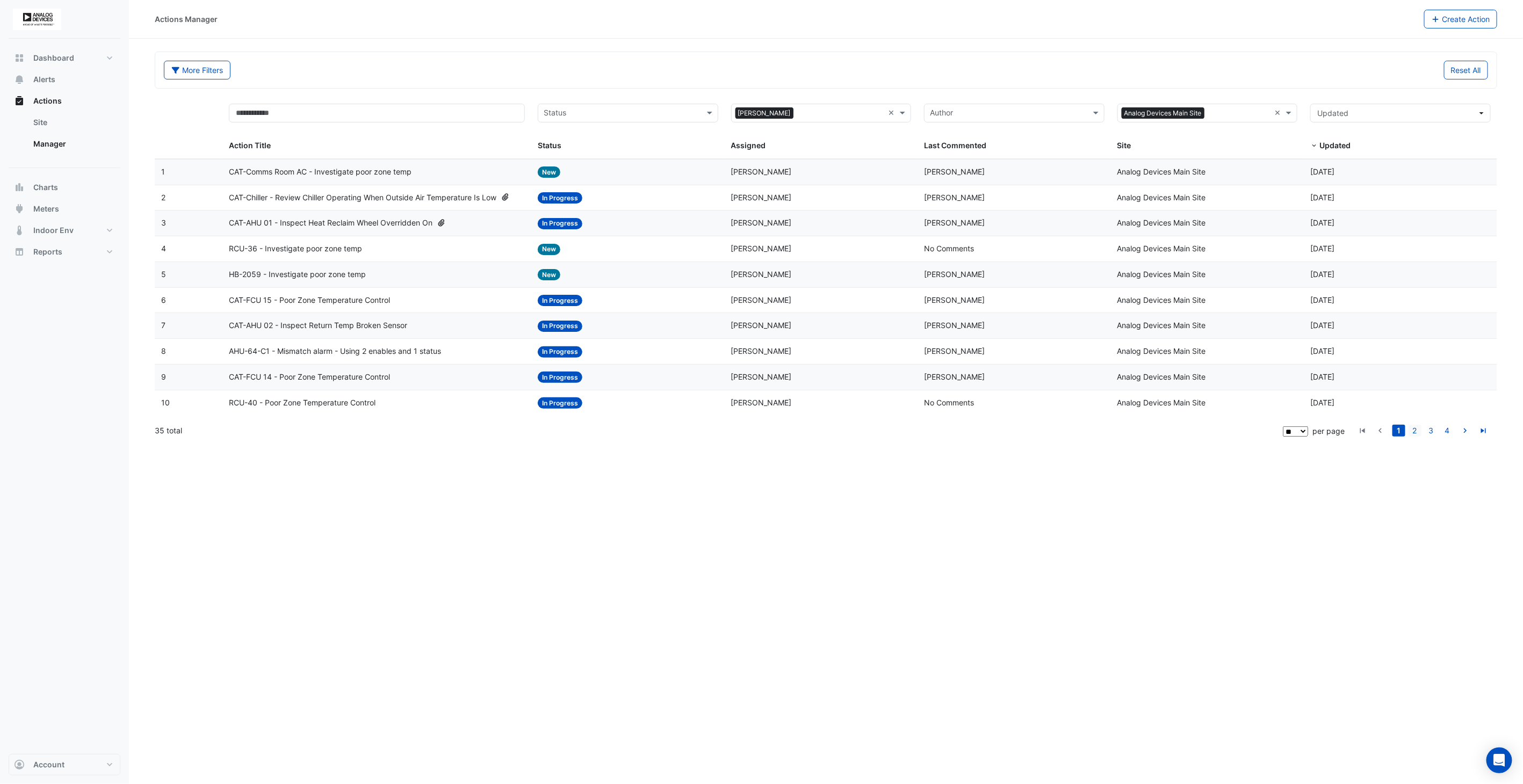
click at [1416, 431] on link "2" at bounding box center [1415, 430] width 13 height 12
click at [1431, 435] on link "3" at bounding box center [1431, 430] width 13 height 12
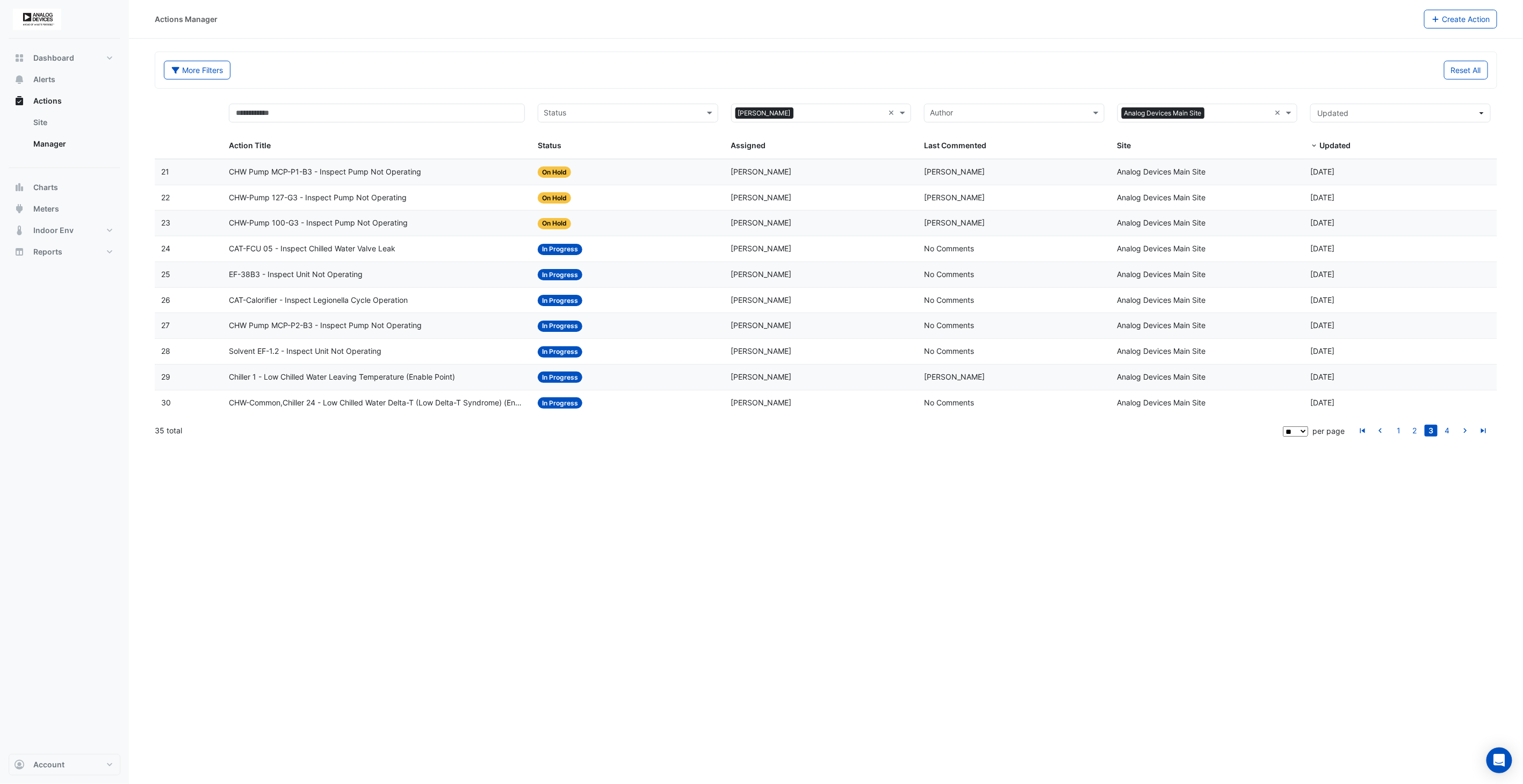
drag, startPoint x: 605, startPoint y: 533, endPoint x: 618, endPoint y: 534, distance: 13.0
click at [605, 533] on div "Actions Manager Create Action More Filters Reset All Status Assigned × Sagar [P…" at bounding box center [826, 392] width 1394 height 784
click at [1447, 437] on link "4" at bounding box center [1447, 430] width 13 height 12
